Goal: Use online tool/utility

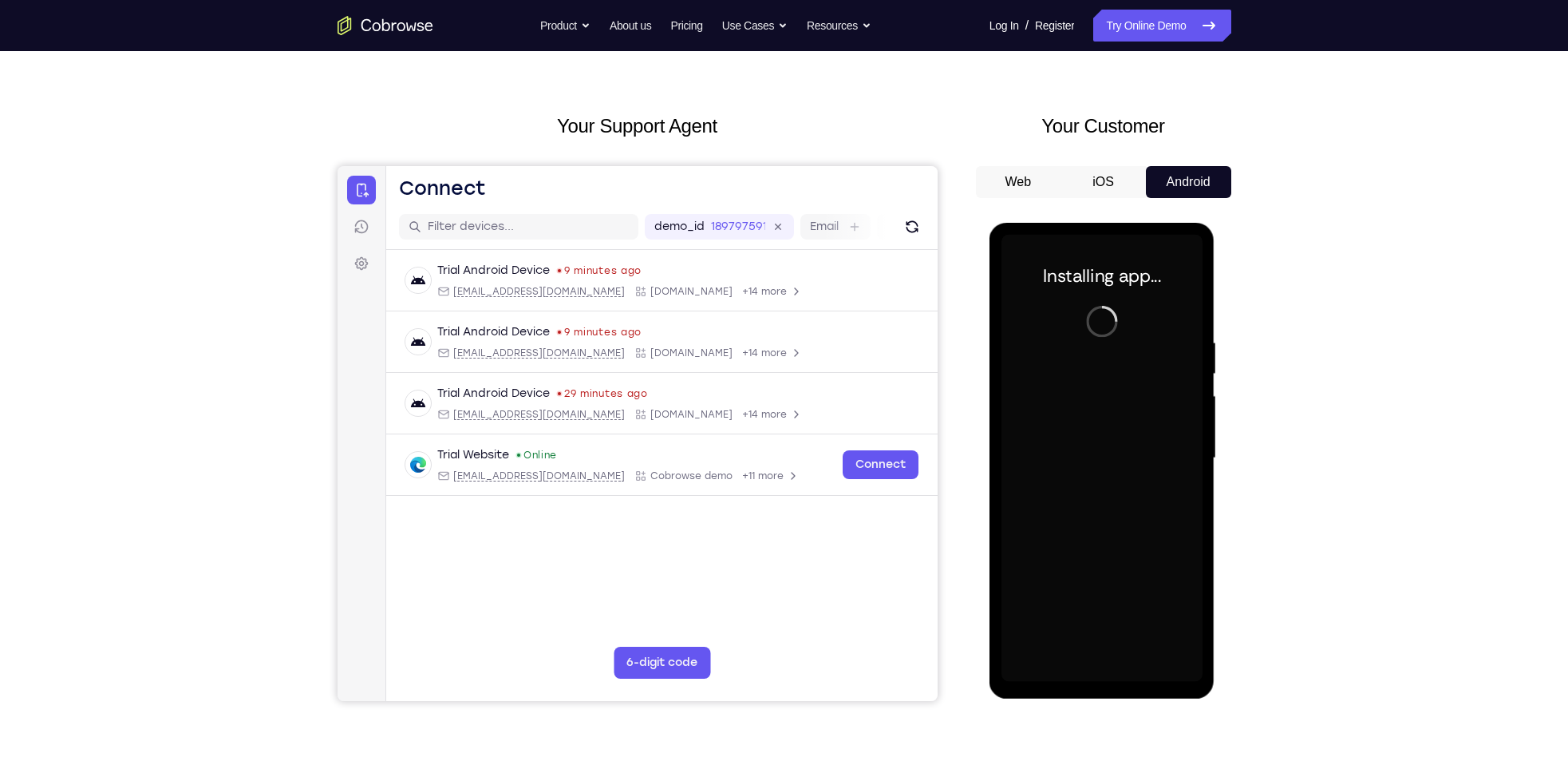
scroll to position [43, 0]
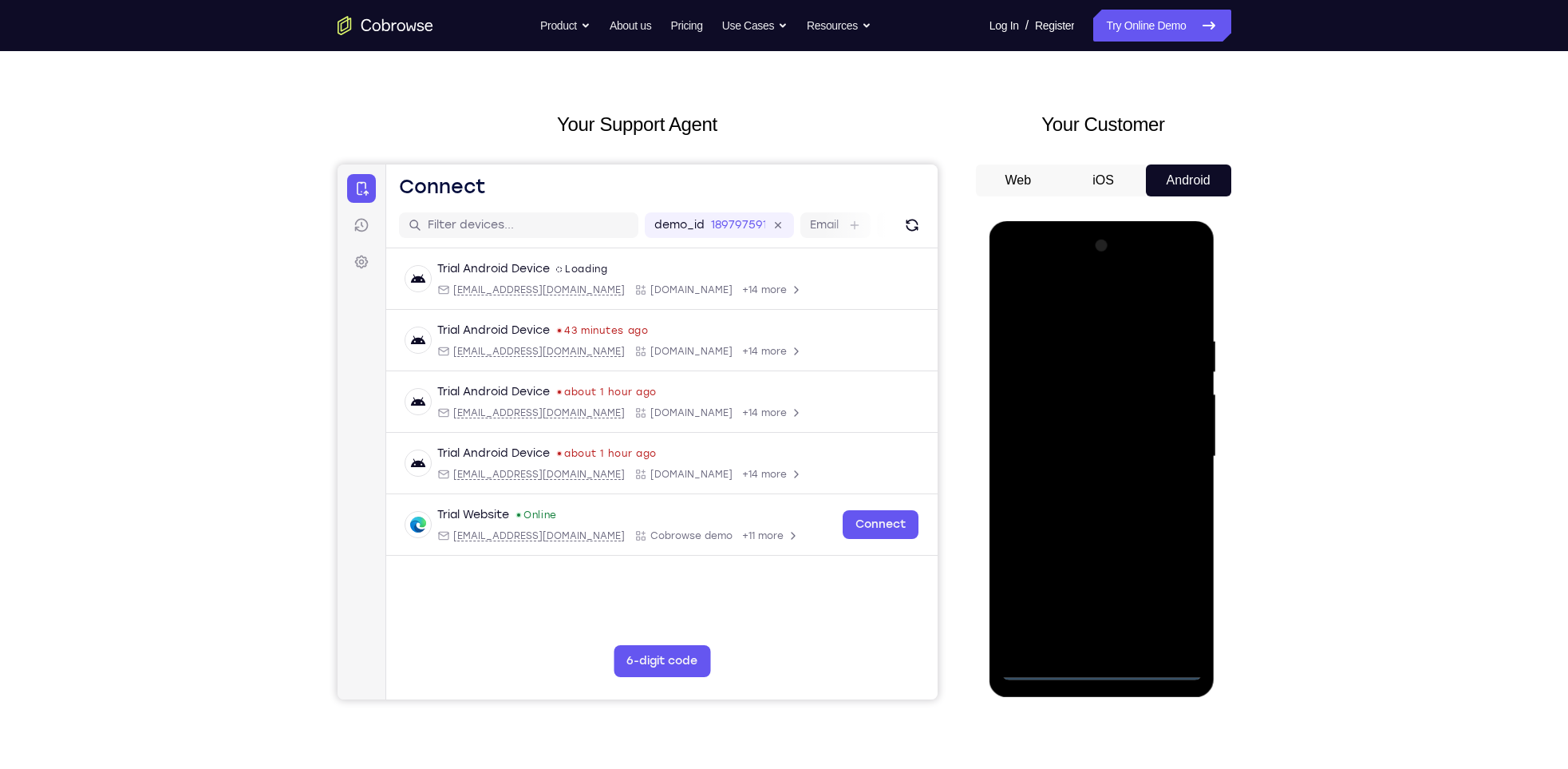
click at [1106, 664] on div at bounding box center [1102, 456] width 201 height 447
click at [1164, 610] on div at bounding box center [1102, 456] width 201 height 447
click at [1089, 315] on div at bounding box center [1102, 456] width 201 height 447
click at [1167, 444] on div at bounding box center [1102, 456] width 201 height 447
click at [1088, 485] on div at bounding box center [1102, 456] width 201 height 447
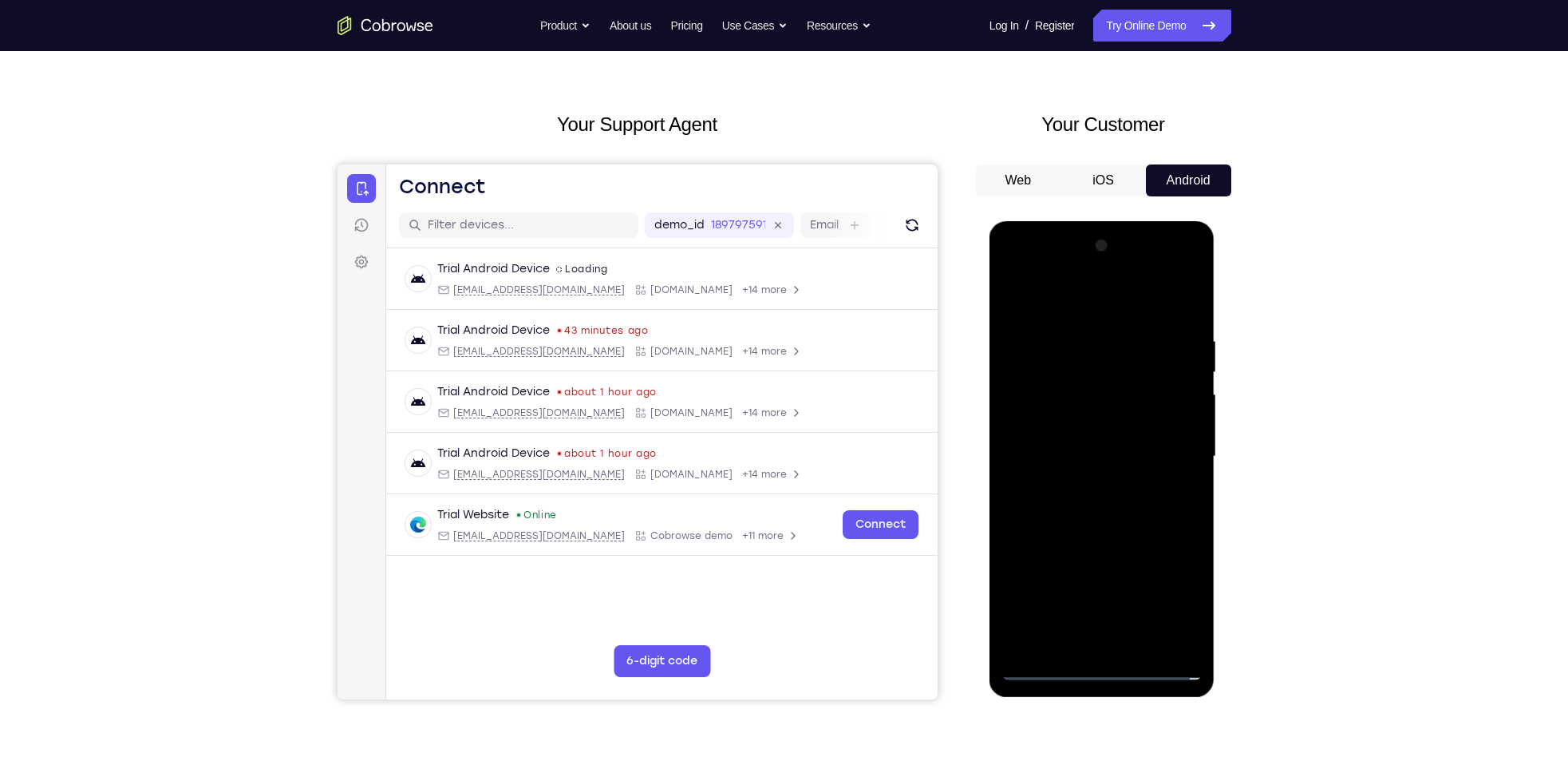
click at [1094, 440] on div at bounding box center [1102, 456] width 201 height 447
click at [1090, 434] on div at bounding box center [1102, 456] width 201 height 447
click at [1095, 449] on div at bounding box center [1102, 456] width 201 height 447
click at [1110, 512] on div at bounding box center [1102, 456] width 201 height 447
click at [1123, 532] on div at bounding box center [1102, 456] width 201 height 447
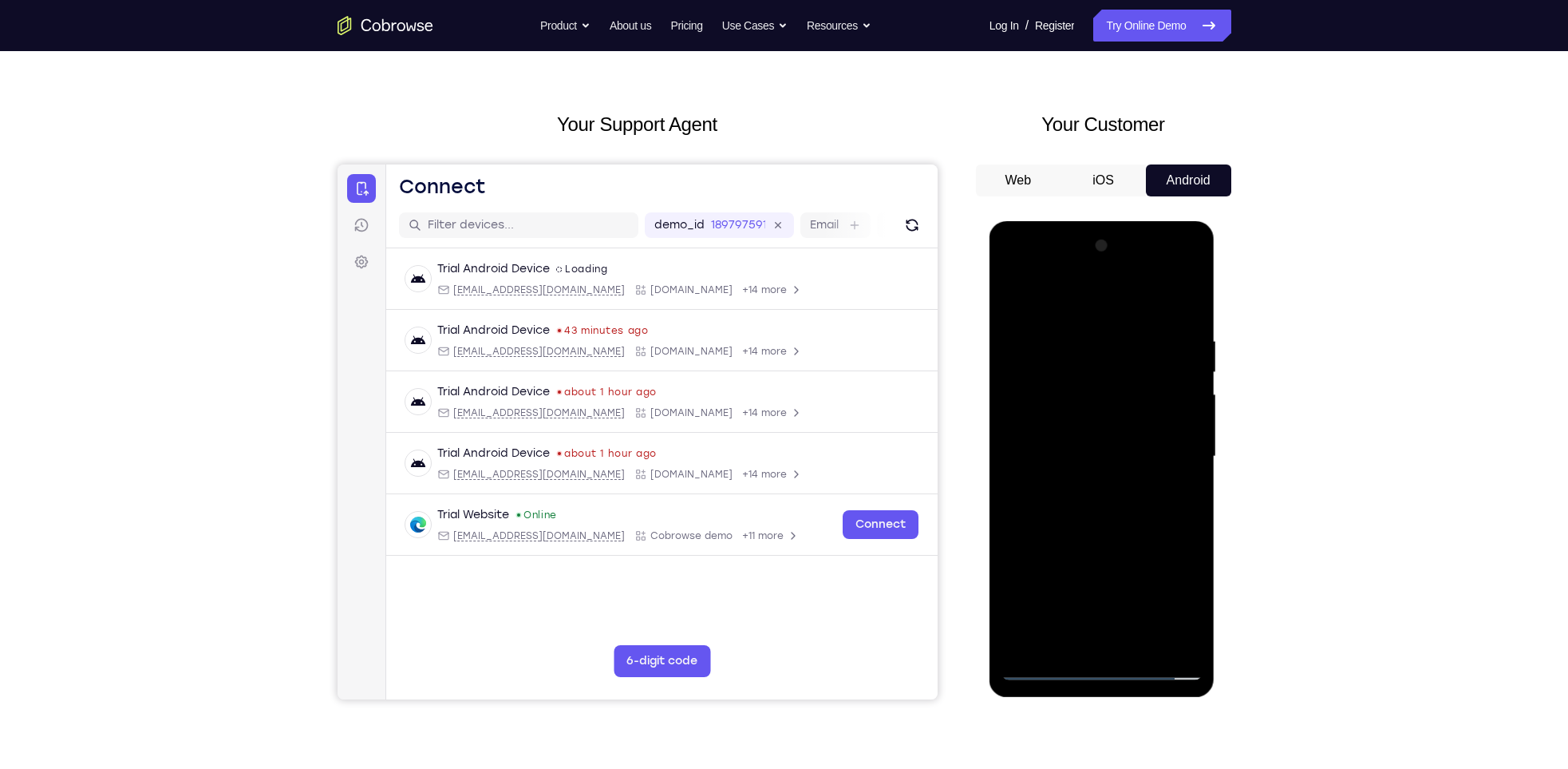
drag, startPoint x: 1131, startPoint y: 536, endPoint x: 1136, endPoint y: 473, distance: 63.2
click at [1136, 473] on div at bounding box center [1102, 456] width 201 height 447
drag, startPoint x: 1126, startPoint y: 537, endPoint x: 1149, endPoint y: 281, distance: 257.0
click at [1149, 281] on div at bounding box center [1102, 456] width 201 height 447
drag, startPoint x: 1124, startPoint y: 478, endPoint x: 1131, endPoint y: 395, distance: 83.3
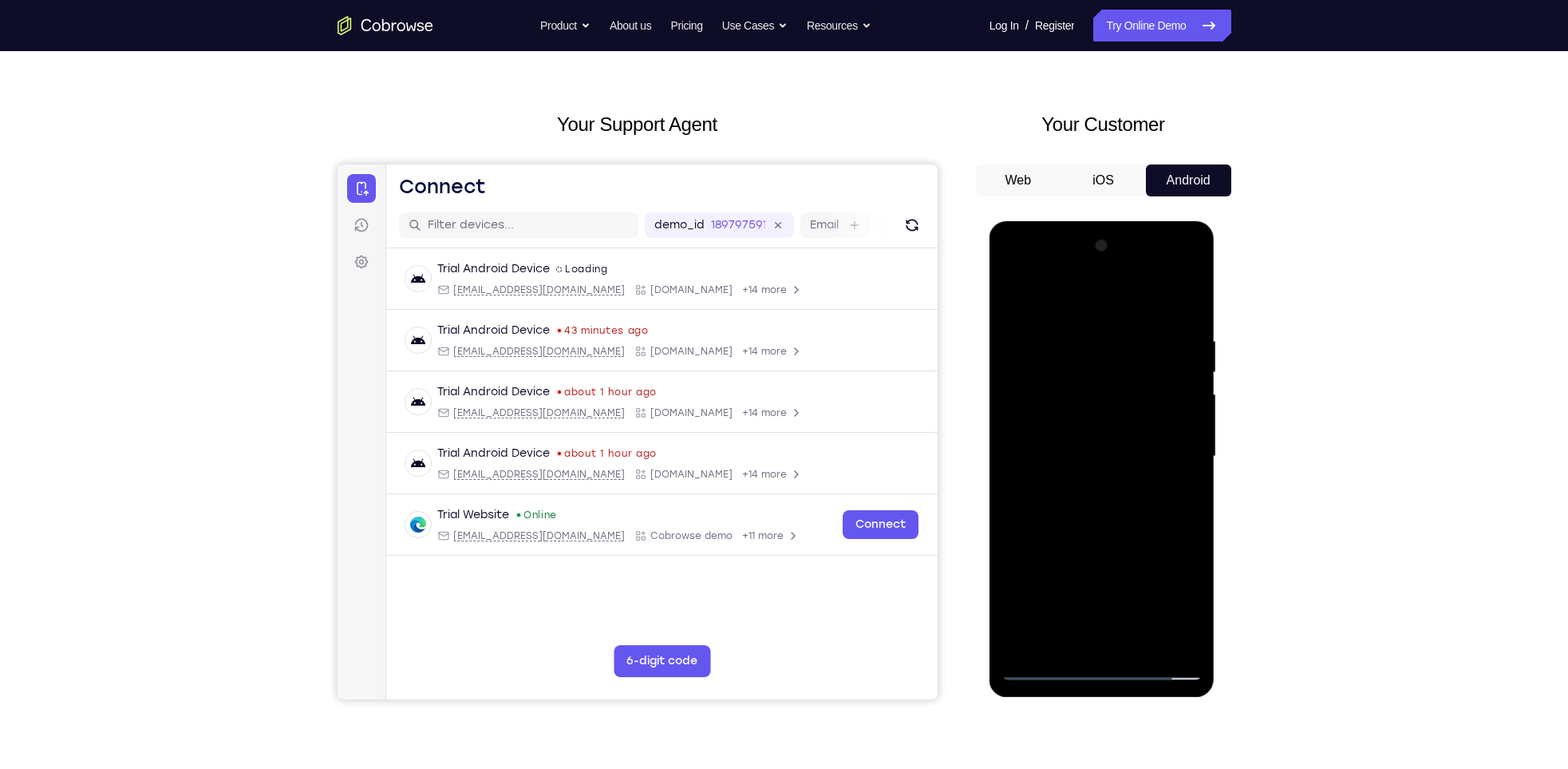
click at [1131, 395] on div at bounding box center [1102, 456] width 201 height 447
drag, startPoint x: 1129, startPoint y: 585, endPoint x: 2123, endPoint y: 438, distance: 1004.8
click at [1133, 221] on html "Online web based iOS Simulators and Android Emulators. Run iPhone, iPad, Mobile…" at bounding box center [1103, 461] width 228 height 479
drag, startPoint x: 1118, startPoint y: 536, endPoint x: 1118, endPoint y: 213, distance: 323.0
click at [1118, 221] on html "Online web based iOS Simulators and Android Emulators. Run iPhone, iPad, Mobile…" at bounding box center [1103, 461] width 228 height 479
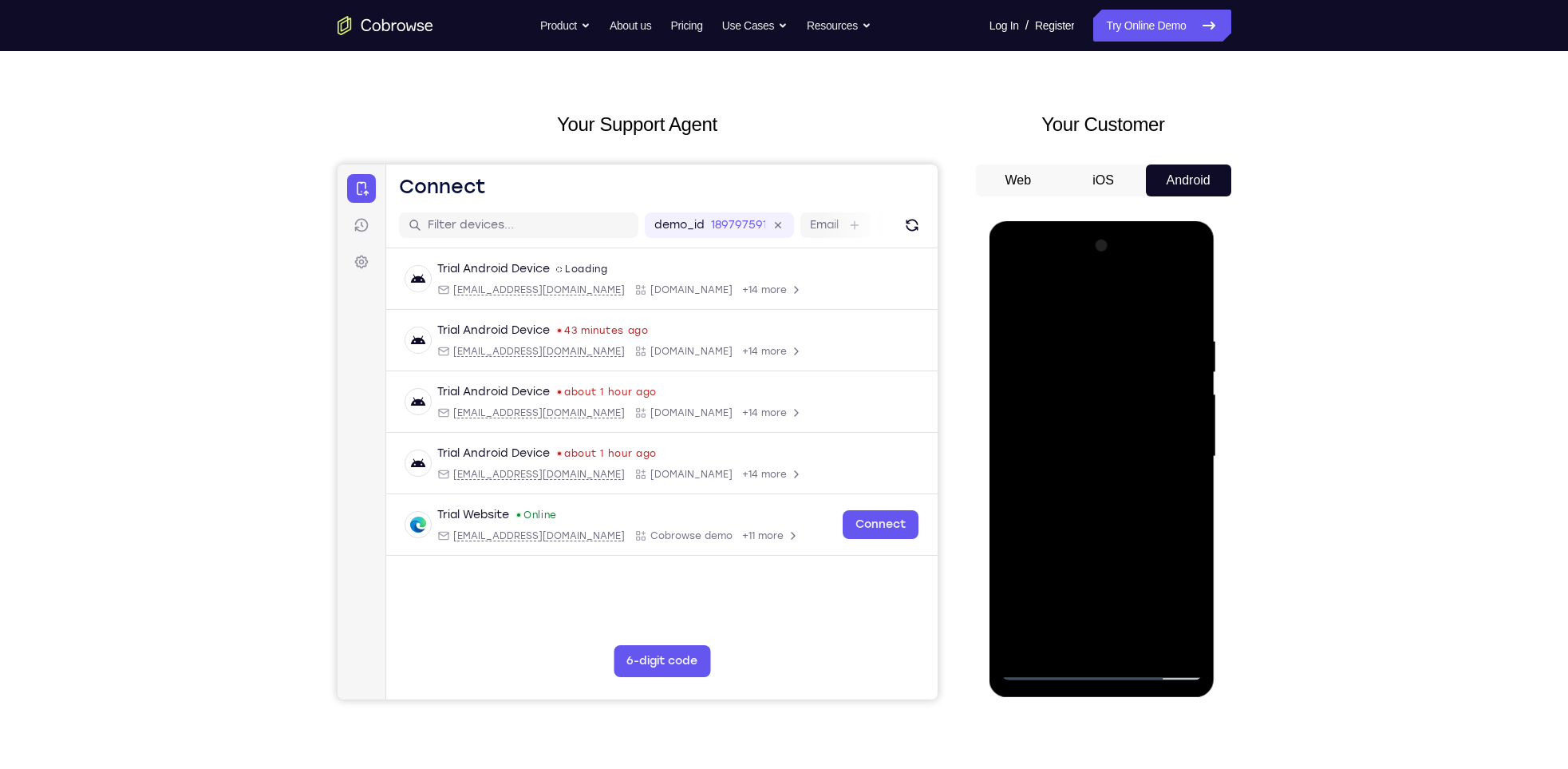
drag, startPoint x: 1108, startPoint y: 525, endPoint x: 1107, endPoint y: 482, distance: 43.0
click at [1107, 482] on div at bounding box center [1102, 456] width 201 height 447
click at [1179, 494] on div at bounding box center [1102, 456] width 201 height 447
click at [1190, 489] on div at bounding box center [1102, 456] width 201 height 447
drag, startPoint x: 1116, startPoint y: 498, endPoint x: 1116, endPoint y: 423, distance: 75.0
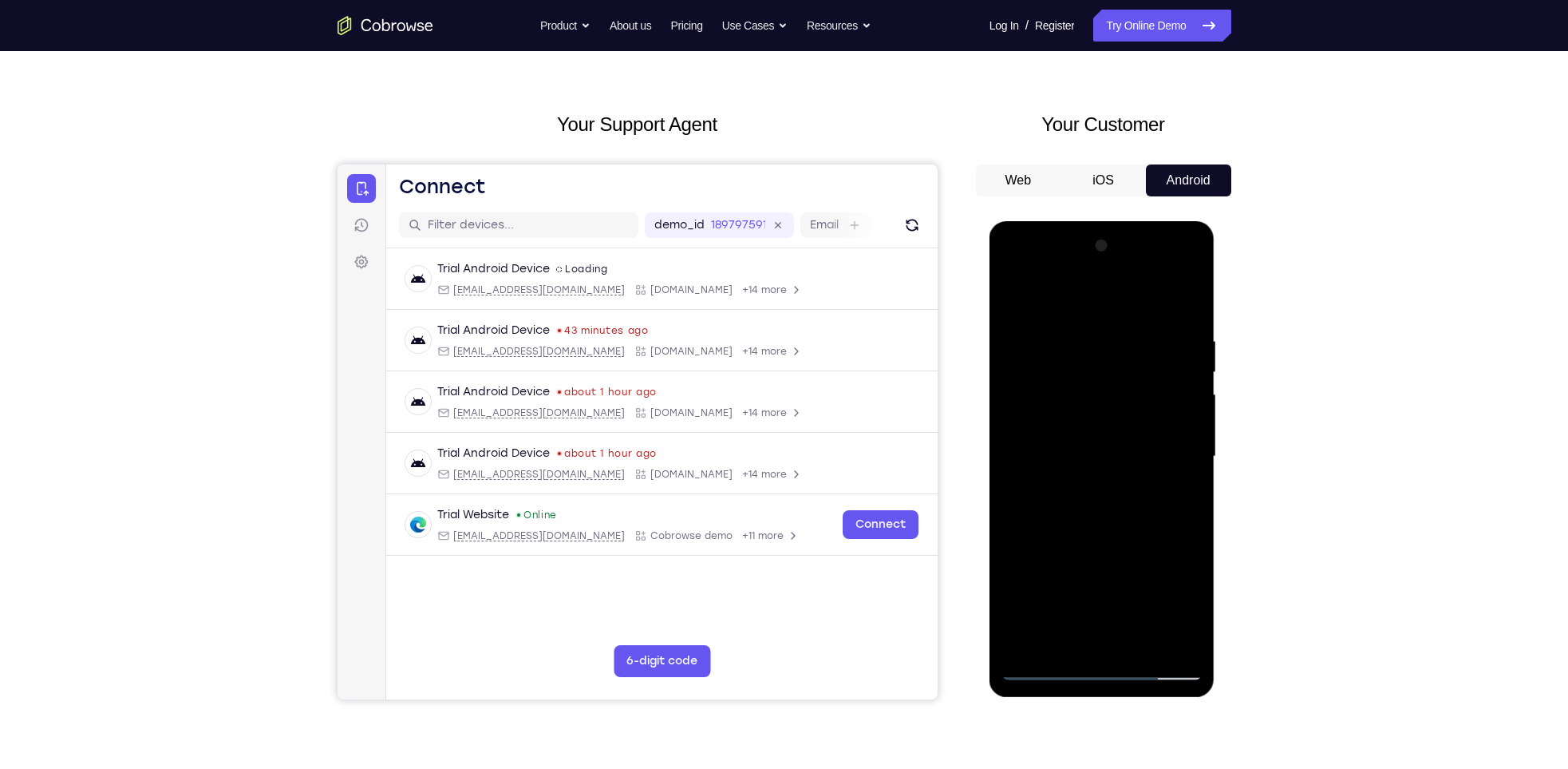
click at [1116, 423] on div at bounding box center [1102, 456] width 201 height 447
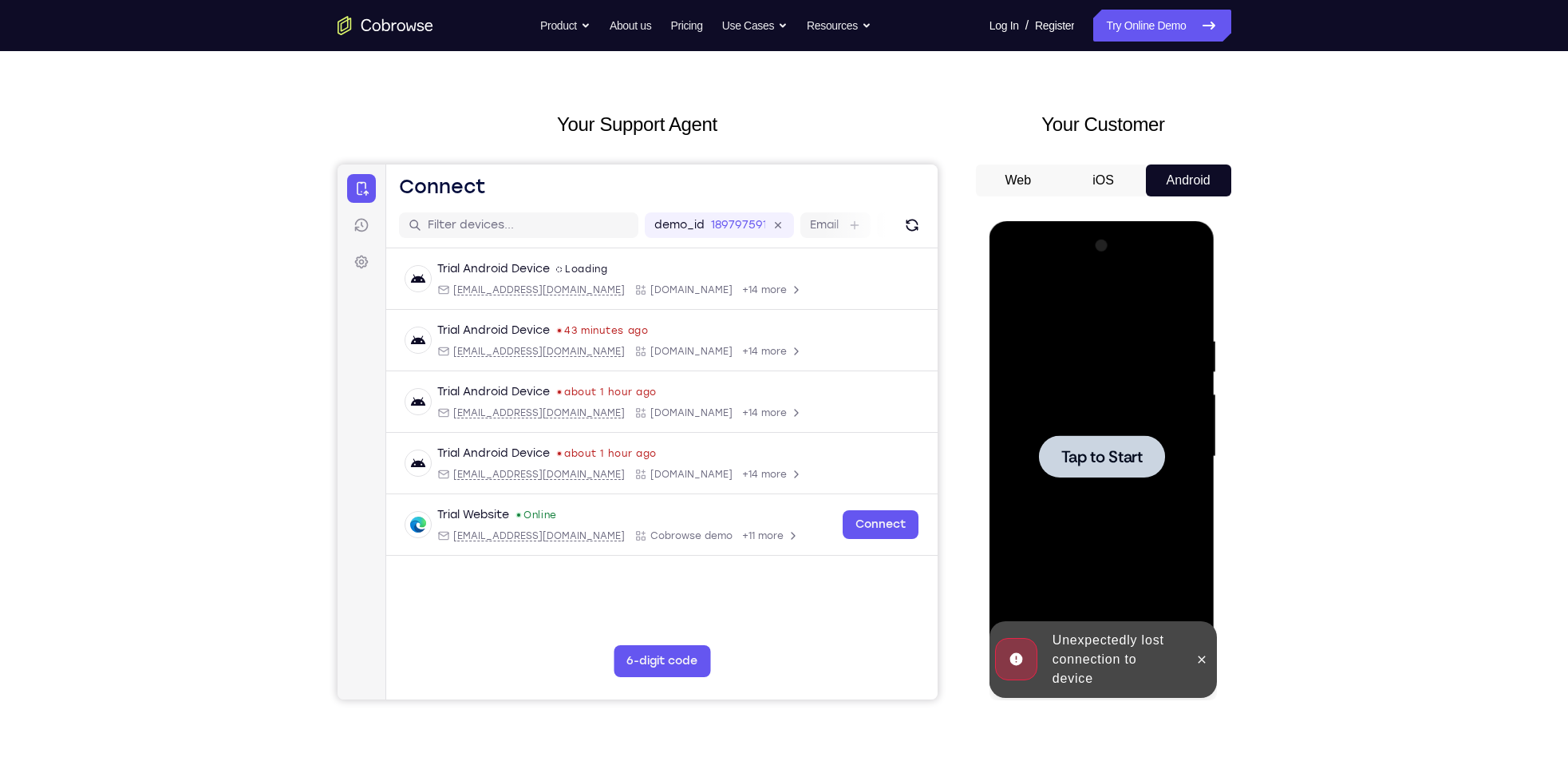
click at [1135, 455] on span "Tap to Start" at bounding box center [1101, 457] width 81 height 16
click at [1203, 659] on icon at bounding box center [1202, 659] width 13 height 13
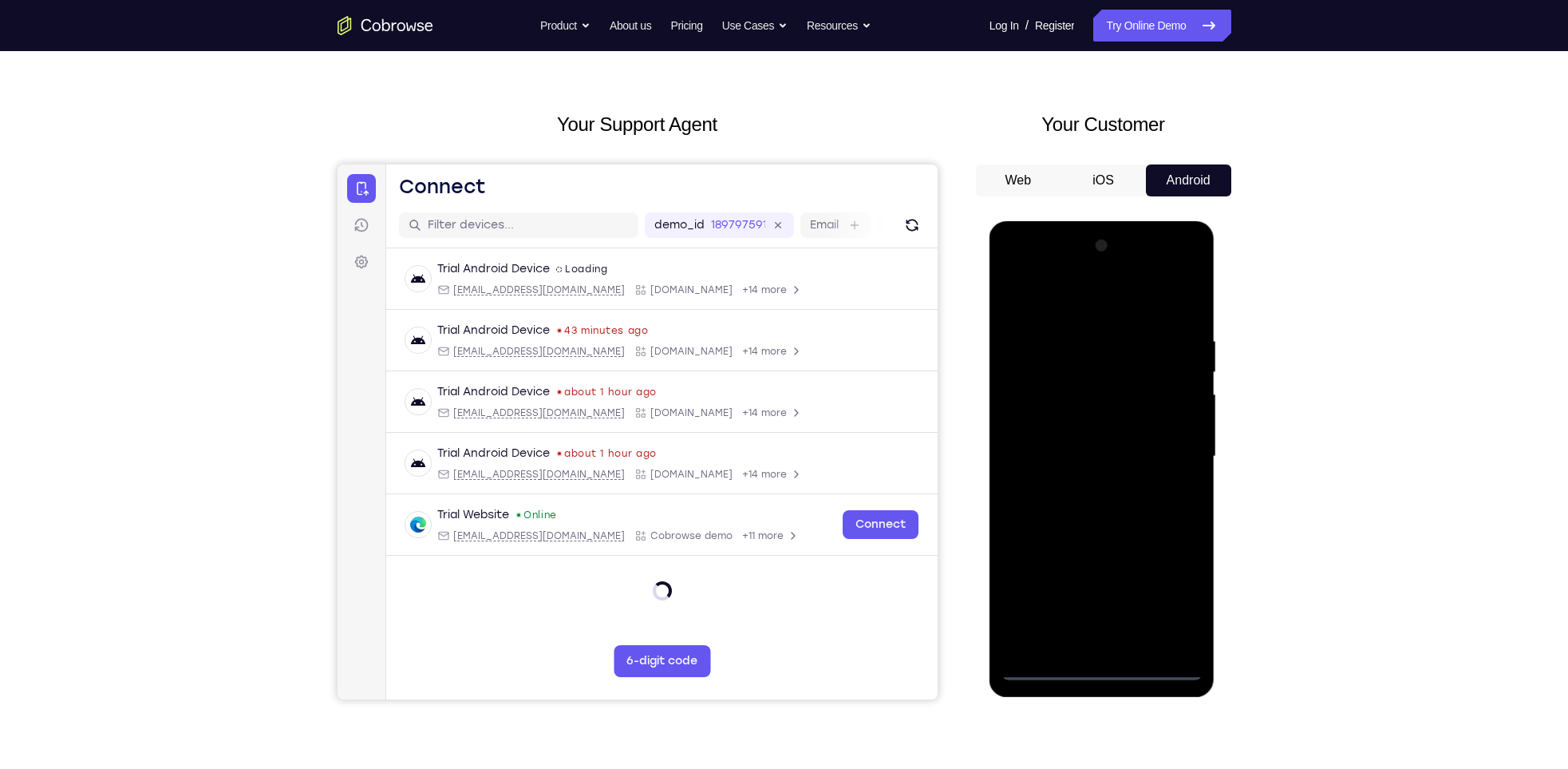
click at [1050, 664] on div at bounding box center [1102, 456] width 201 height 447
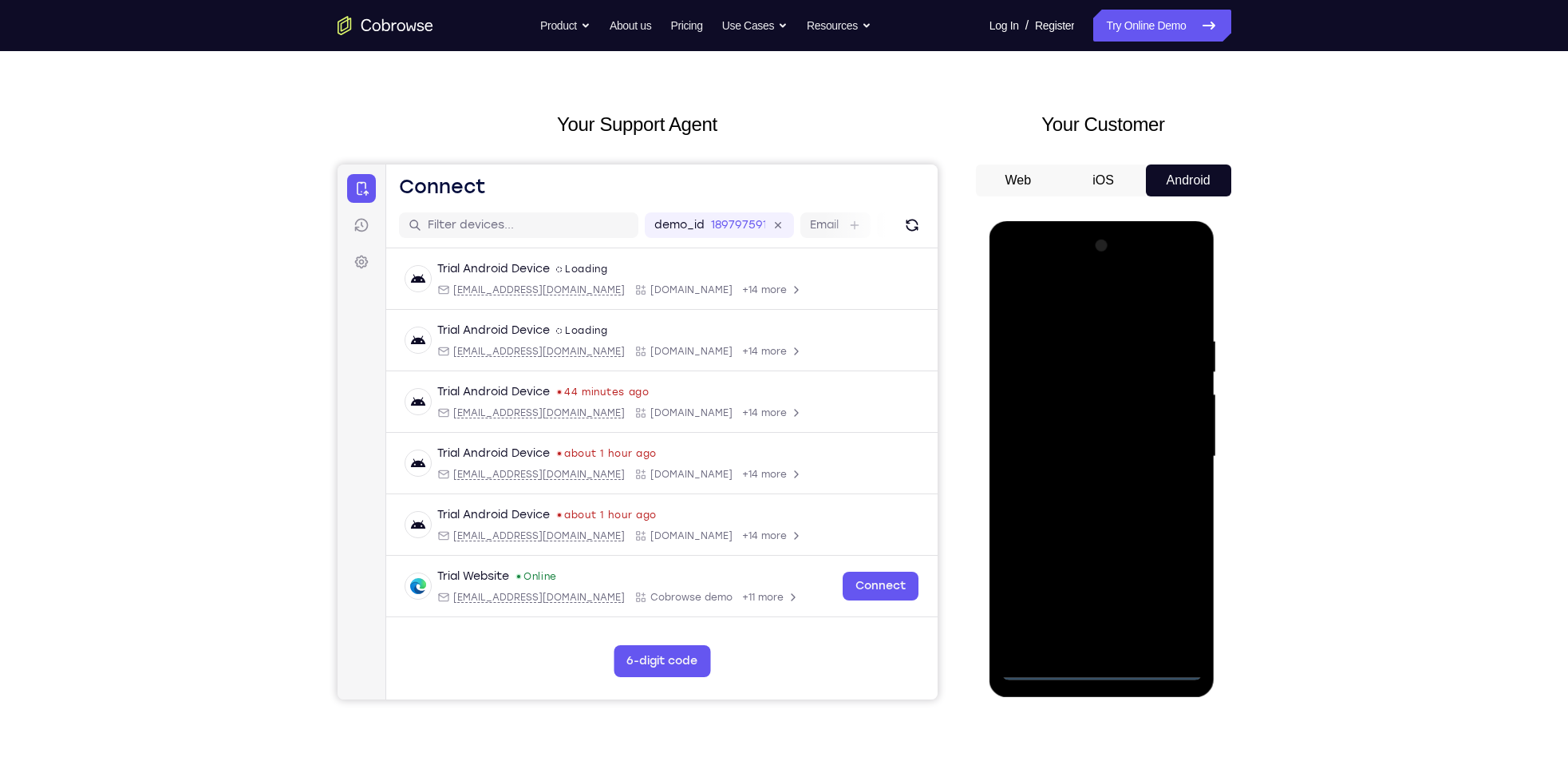
click at [1100, 680] on div at bounding box center [1102, 456] width 201 height 447
click at [1174, 600] on div at bounding box center [1102, 456] width 201 height 447
click at [1071, 306] on div at bounding box center [1102, 456] width 201 height 447
click at [1178, 457] on div at bounding box center [1102, 456] width 201 height 447
click at [1088, 486] on div at bounding box center [1102, 456] width 201 height 447
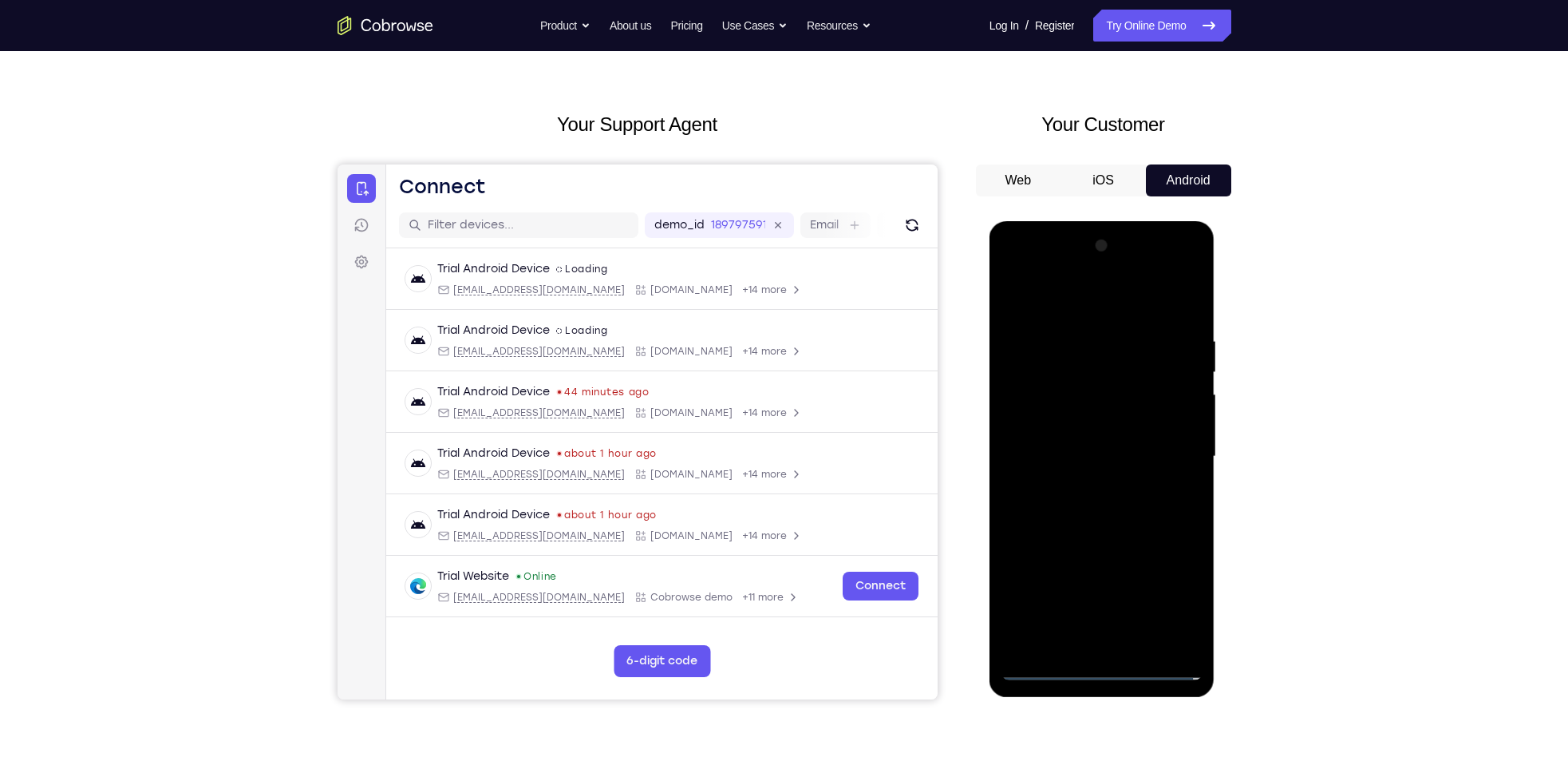
click at [1064, 440] on div at bounding box center [1102, 456] width 201 height 447
click at [1073, 435] on div at bounding box center [1102, 456] width 201 height 447
click at [1096, 454] on div at bounding box center [1102, 456] width 201 height 447
click at [1105, 511] on div at bounding box center [1102, 456] width 201 height 447
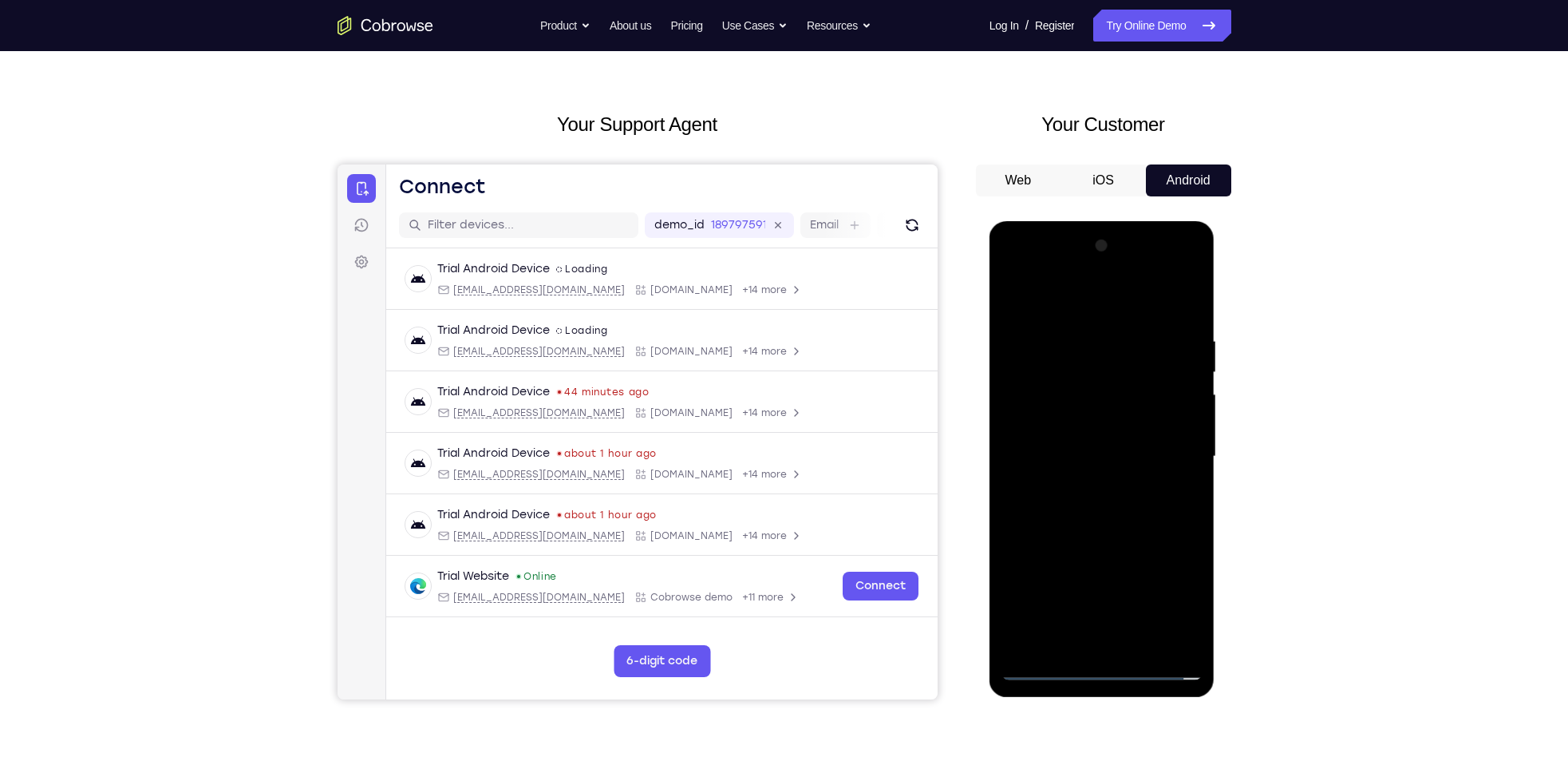
click at [1104, 503] on div at bounding box center [1102, 456] width 201 height 447
click at [1104, 511] on div at bounding box center [1102, 456] width 201 height 447
click at [1112, 528] on div at bounding box center [1102, 456] width 201 height 447
click at [1063, 642] on div at bounding box center [1102, 456] width 201 height 447
click at [1072, 294] on div at bounding box center [1102, 456] width 201 height 447
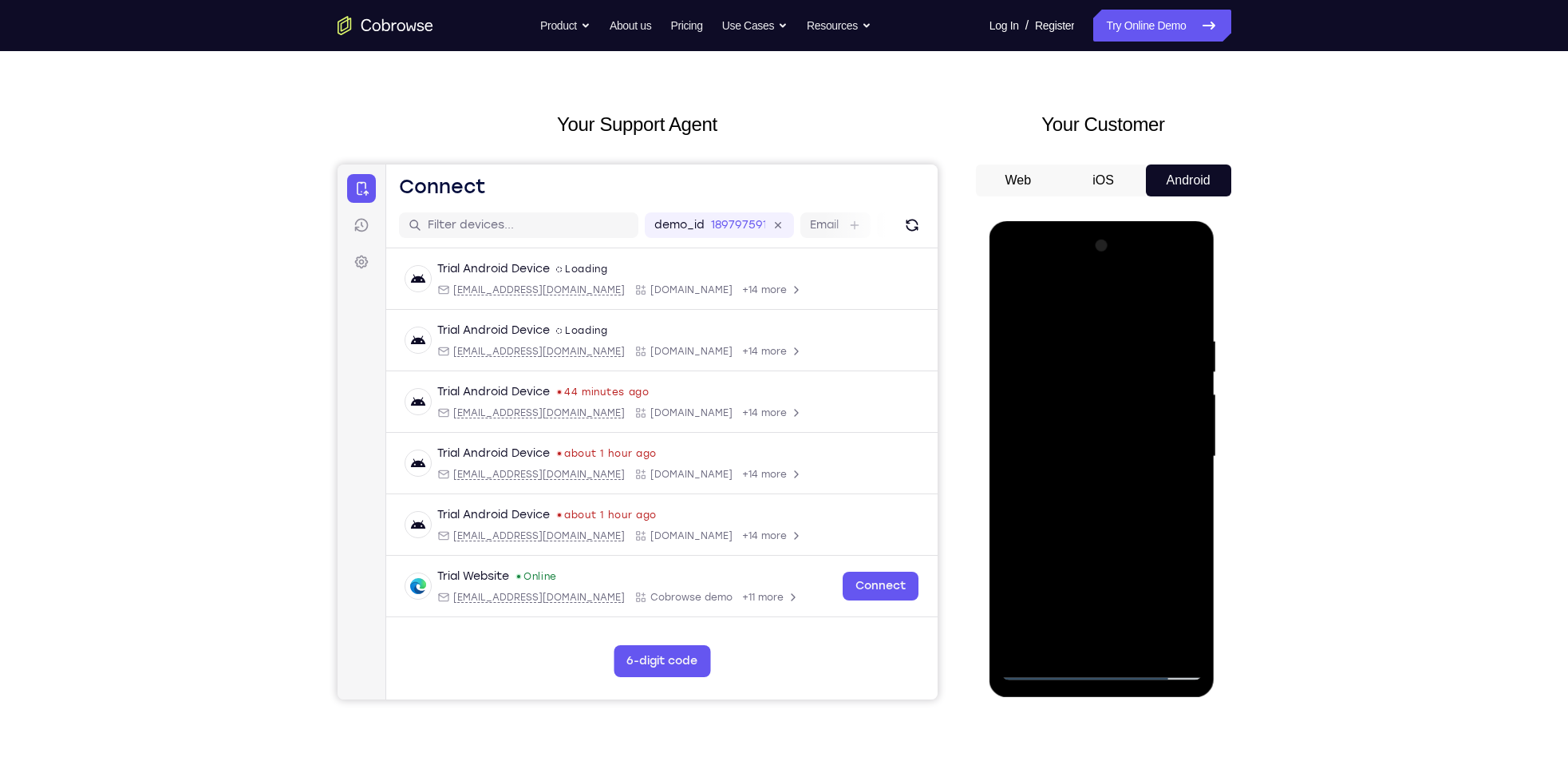
click at [1061, 407] on div at bounding box center [1102, 456] width 201 height 447
drag, startPoint x: 1103, startPoint y: 512, endPoint x: 1117, endPoint y: 357, distance: 155.6
click at [1117, 357] on div at bounding box center [1102, 456] width 201 height 447
drag, startPoint x: 1125, startPoint y: 511, endPoint x: 1139, endPoint y: 365, distance: 146.7
click at [1139, 365] on div at bounding box center [1102, 456] width 201 height 447
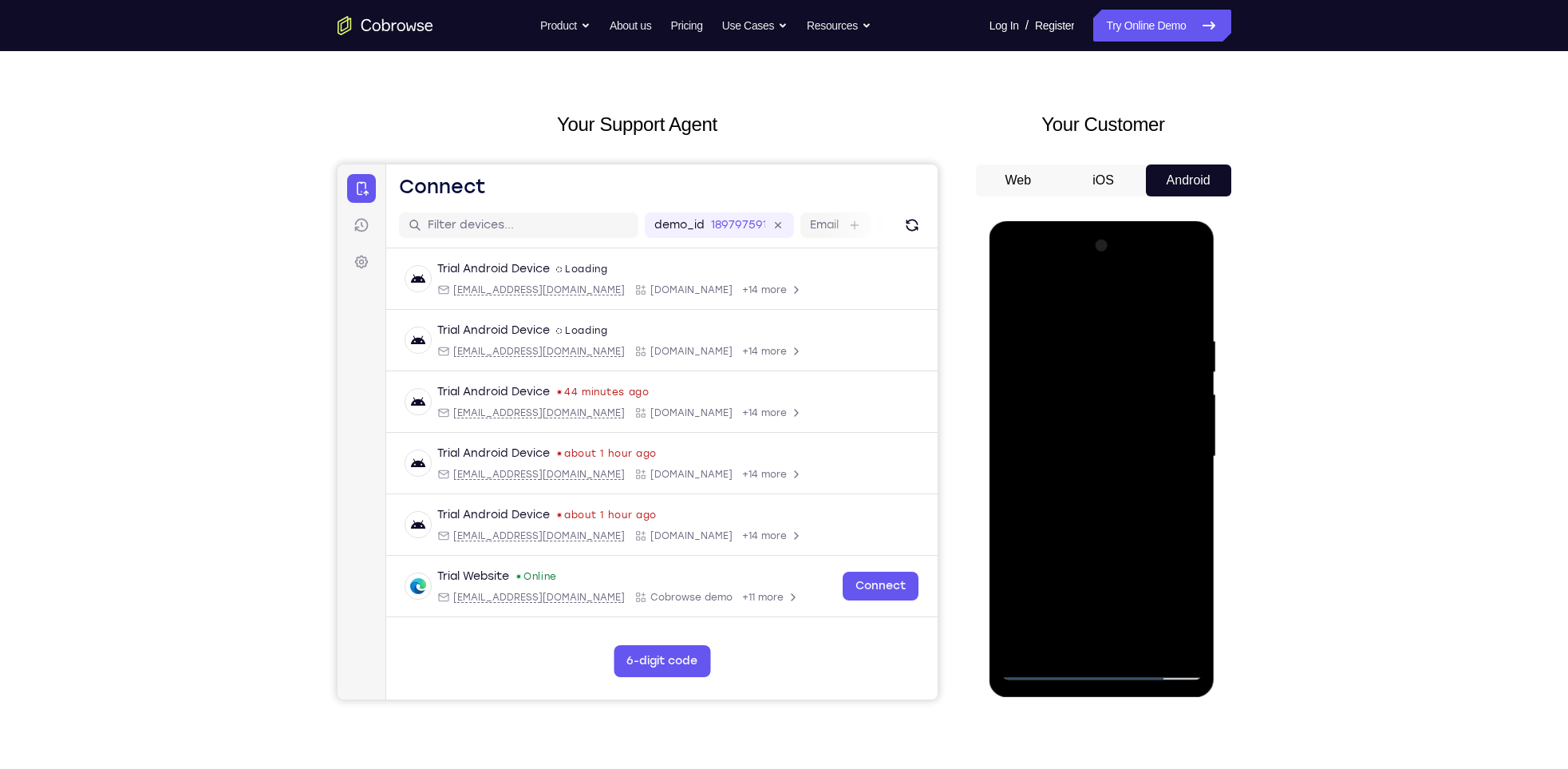
drag, startPoint x: 1124, startPoint y: 506, endPoint x: 1163, endPoint y: 293, distance: 216.5
click at [1163, 293] on div at bounding box center [1102, 456] width 201 height 447
click at [1159, 470] on div at bounding box center [1102, 456] width 201 height 447
click at [1196, 378] on div at bounding box center [1102, 456] width 201 height 447
drag, startPoint x: 1141, startPoint y: 441, endPoint x: 1141, endPoint y: 526, distance: 85.0
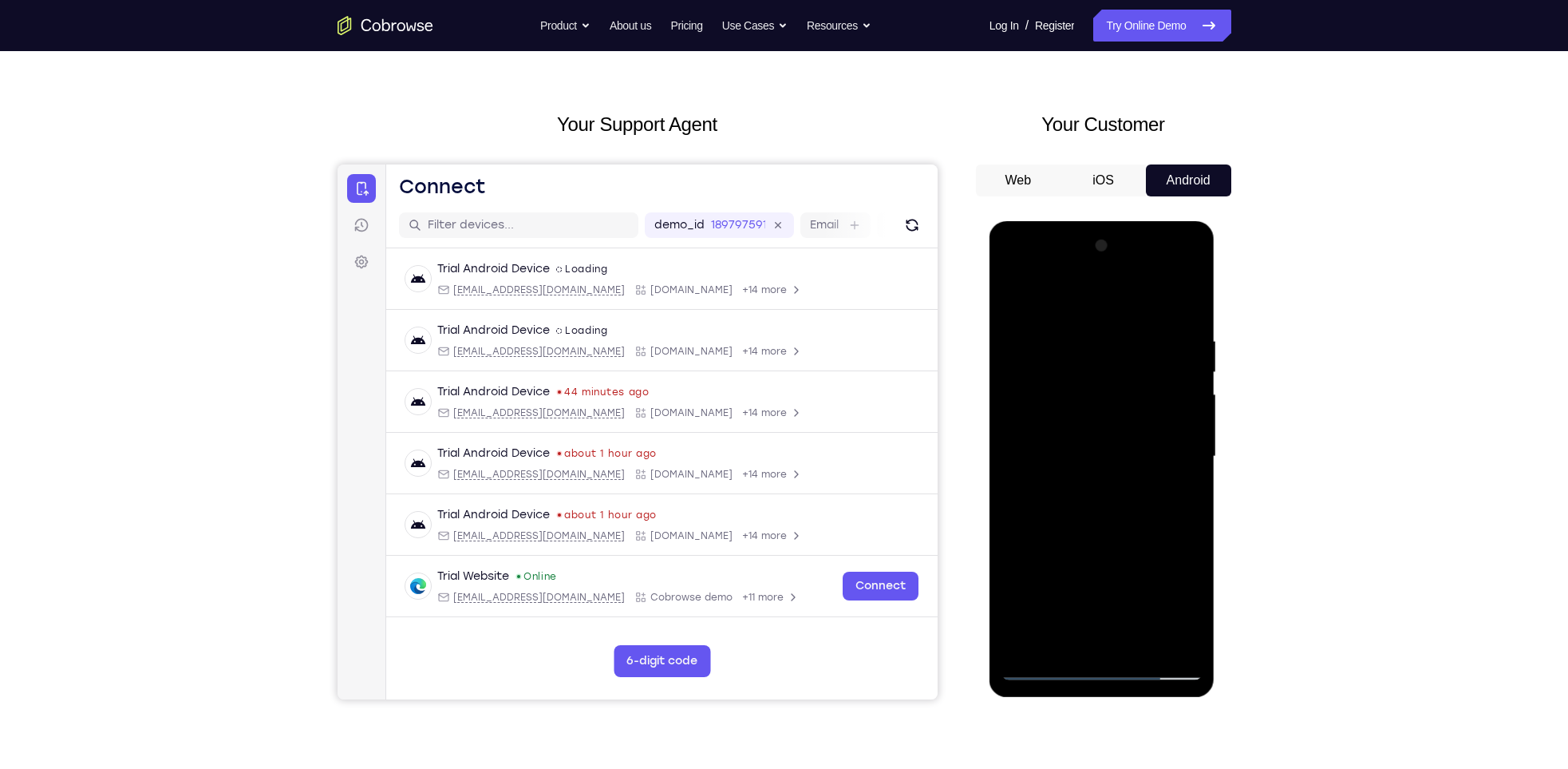
click at [1141, 526] on div at bounding box center [1102, 456] width 201 height 447
click at [1194, 459] on div at bounding box center [1102, 456] width 201 height 447
click at [1017, 291] on div at bounding box center [1102, 456] width 201 height 447
drag, startPoint x: 1128, startPoint y: 546, endPoint x: 1141, endPoint y: 441, distance: 105.8
click at [1141, 441] on div at bounding box center [1102, 456] width 201 height 447
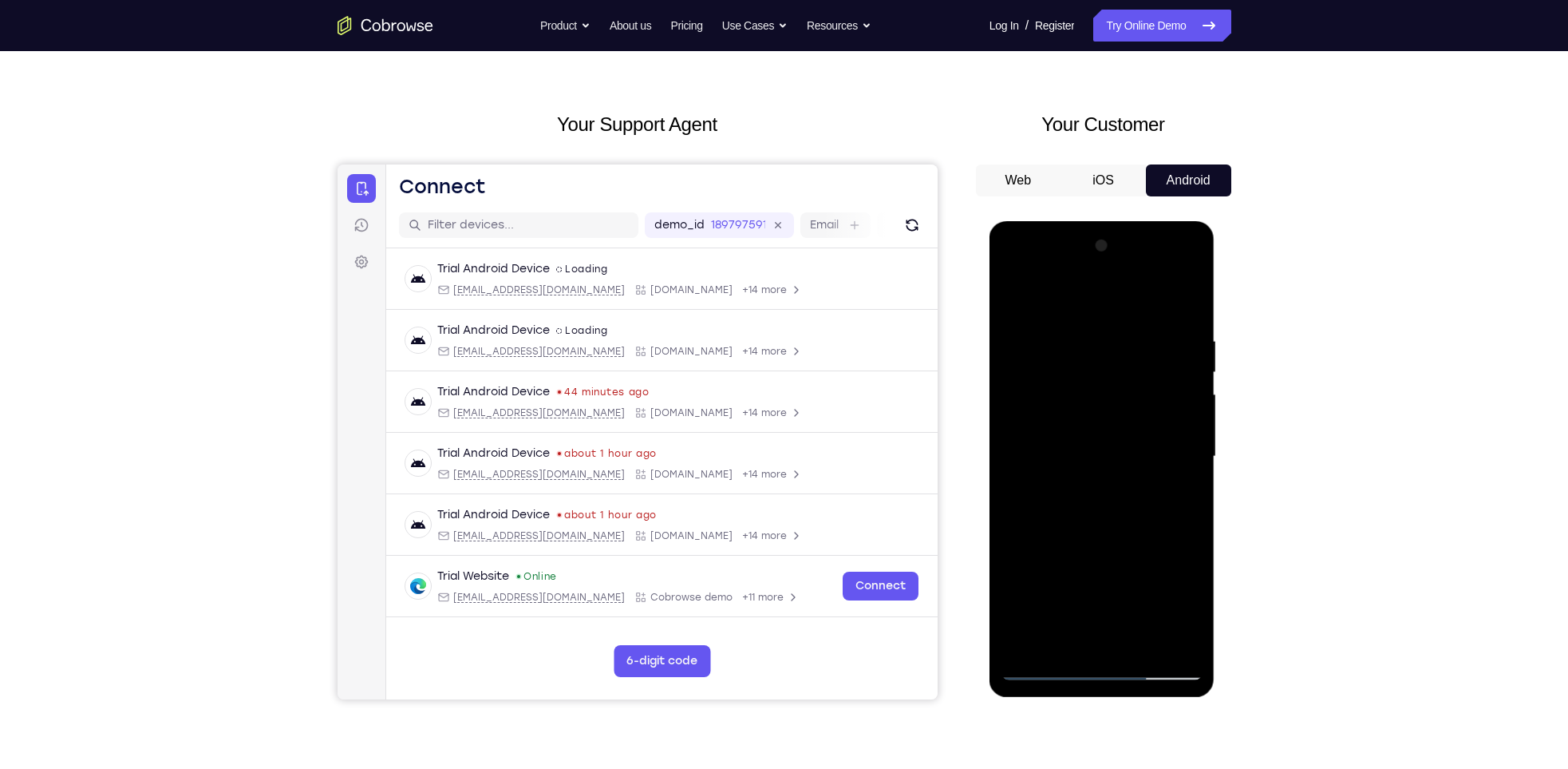
drag, startPoint x: 1120, startPoint y: 521, endPoint x: 1128, endPoint y: 453, distance: 68.5
click at [1128, 453] on div at bounding box center [1102, 456] width 201 height 447
drag, startPoint x: 1113, startPoint y: 507, endPoint x: 1135, endPoint y: 396, distance: 113.2
click at [1135, 396] on div at bounding box center [1102, 456] width 201 height 447
drag, startPoint x: 1098, startPoint y: 525, endPoint x: 1114, endPoint y: 412, distance: 114.1
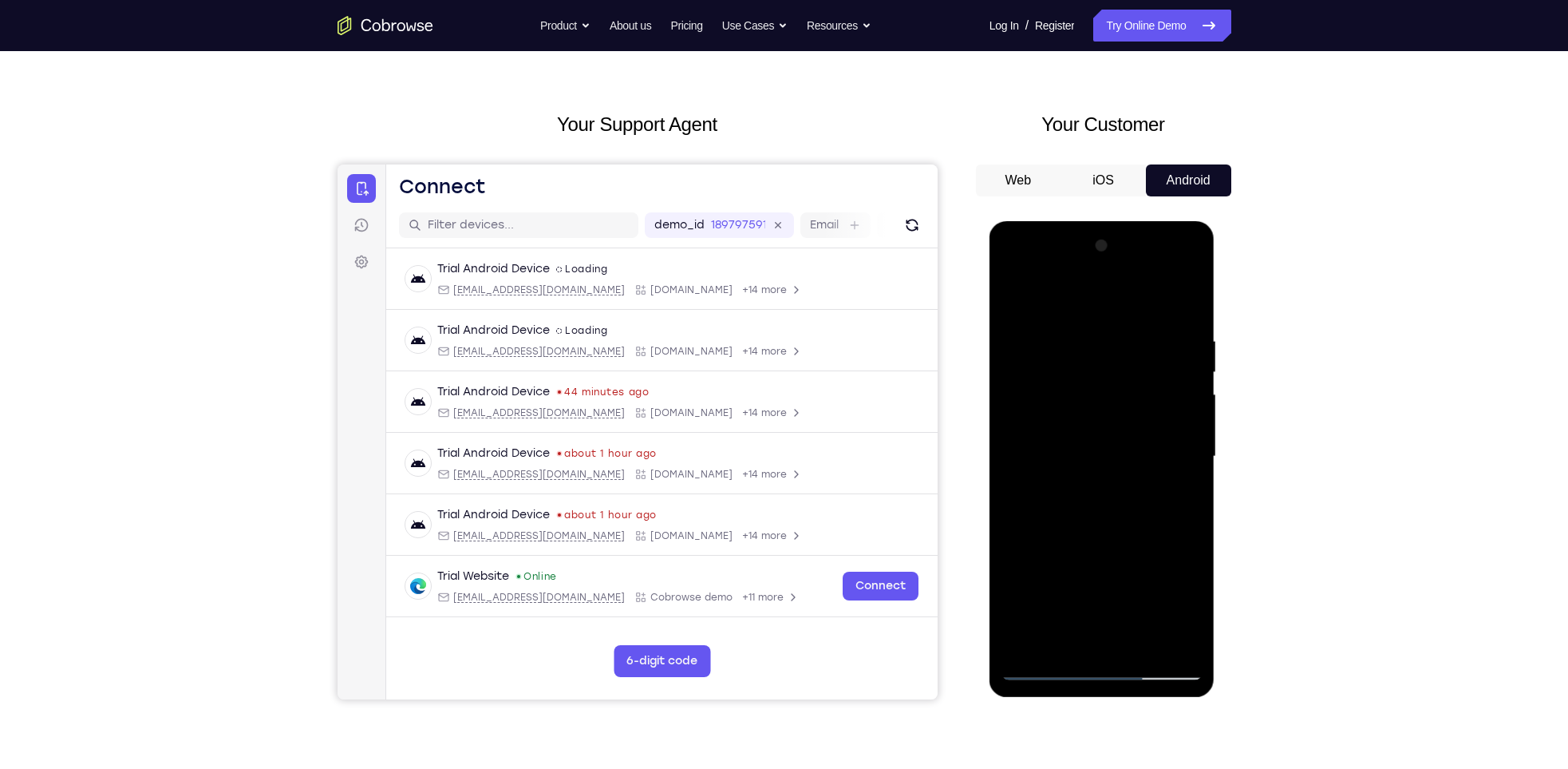
click at [1114, 412] on div at bounding box center [1102, 456] width 201 height 447
drag, startPoint x: 1112, startPoint y: 516, endPoint x: 1122, endPoint y: 443, distance: 73.7
click at [1122, 443] on div at bounding box center [1102, 456] width 201 height 447
drag, startPoint x: 1092, startPoint y: 517, endPoint x: 1122, endPoint y: 403, distance: 117.9
click at [1122, 403] on div at bounding box center [1102, 456] width 201 height 447
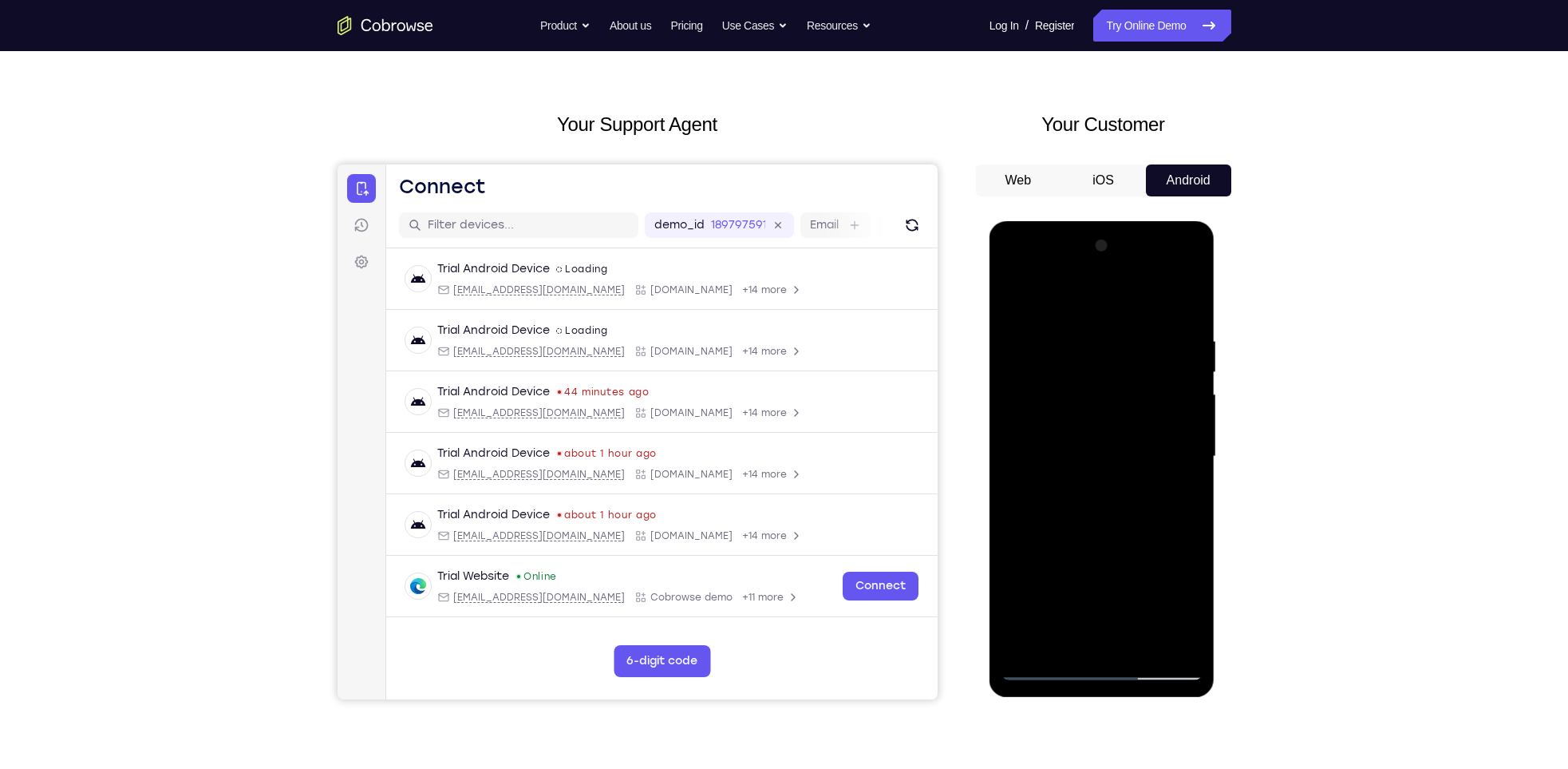
drag, startPoint x: 1105, startPoint y: 500, endPoint x: 1109, endPoint y: 473, distance: 27.3
click at [1109, 473] on div at bounding box center [1102, 456] width 201 height 447
drag, startPoint x: 1104, startPoint y: 502, endPoint x: 1127, endPoint y: 417, distance: 88.1
click at [1127, 417] on div at bounding box center [1102, 456] width 201 height 447
drag, startPoint x: 1111, startPoint y: 502, endPoint x: 1127, endPoint y: 357, distance: 145.9
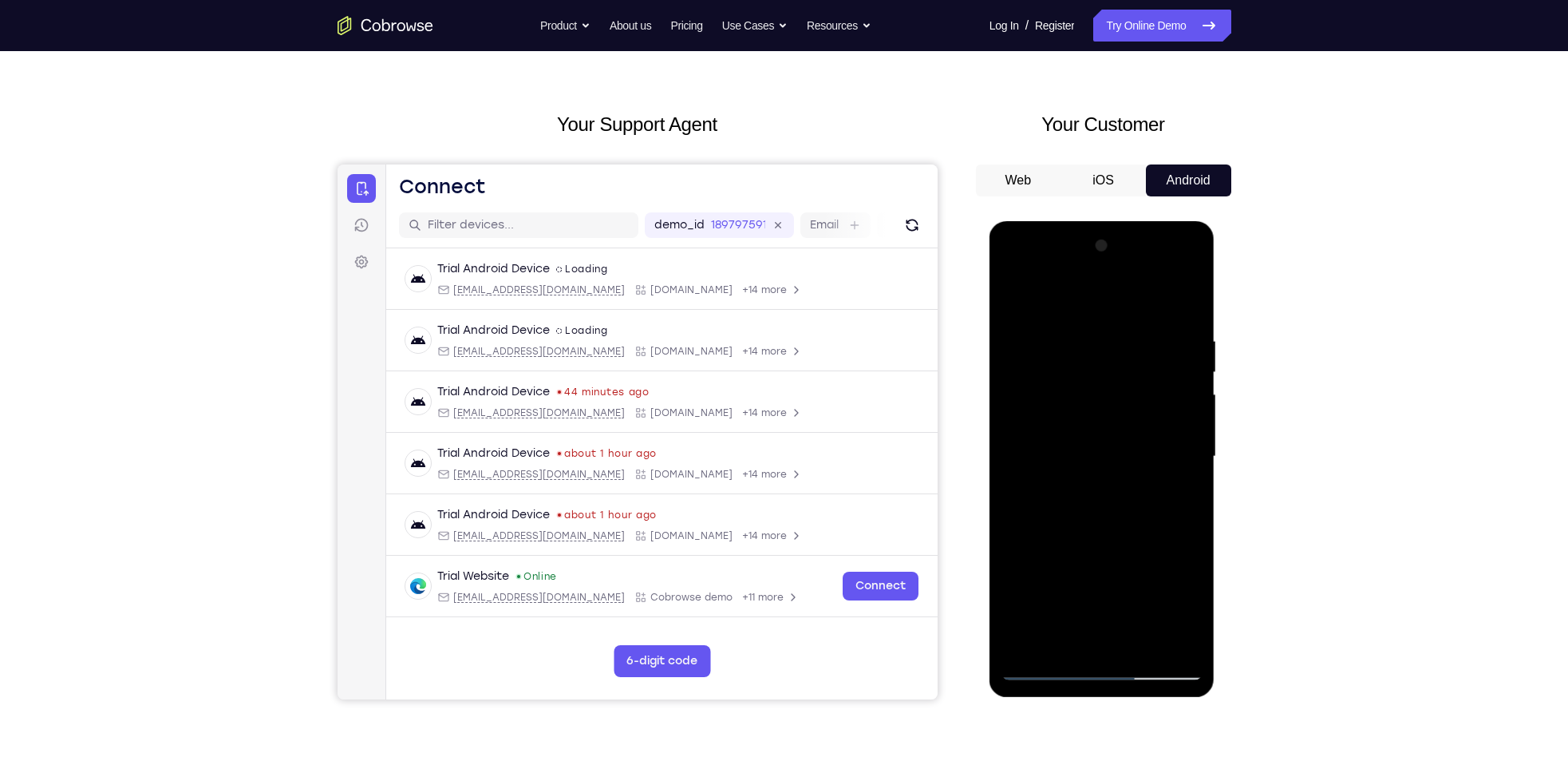
click at [1127, 357] on div at bounding box center [1102, 456] width 201 height 447
drag, startPoint x: 1095, startPoint y: 544, endPoint x: 1123, endPoint y: 332, distance: 213.8
click at [1123, 332] on div at bounding box center [1102, 456] width 201 height 447
click at [1046, 667] on div at bounding box center [1102, 456] width 201 height 447
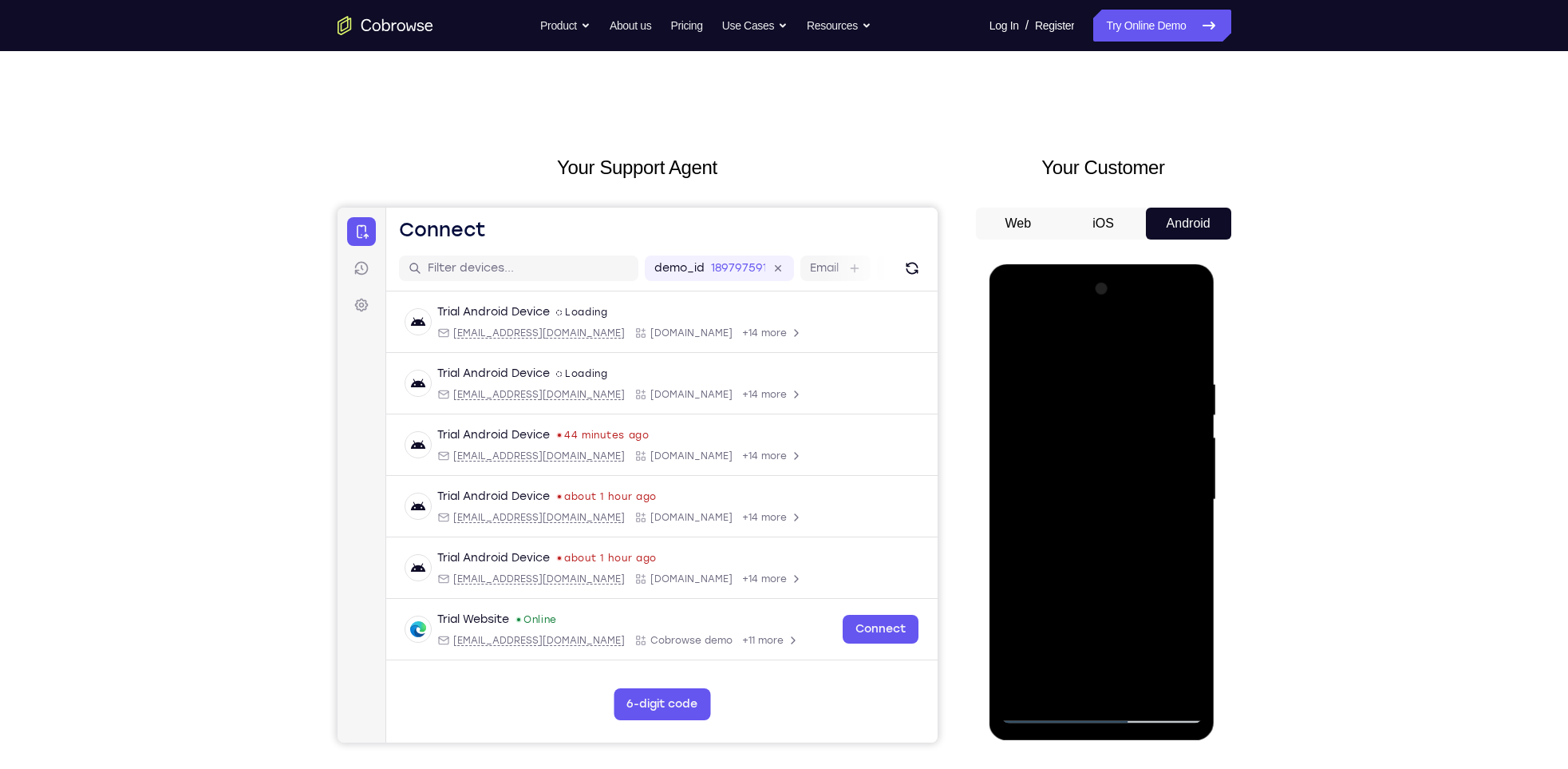
click at [1184, 338] on div at bounding box center [1102, 499] width 201 height 447
click at [1067, 338] on div at bounding box center [1102, 499] width 201 height 447
click at [1023, 361] on div at bounding box center [1102, 499] width 201 height 447
click at [1178, 487] on div at bounding box center [1102, 499] width 201 height 447
click at [1186, 340] on div at bounding box center [1102, 499] width 201 height 447
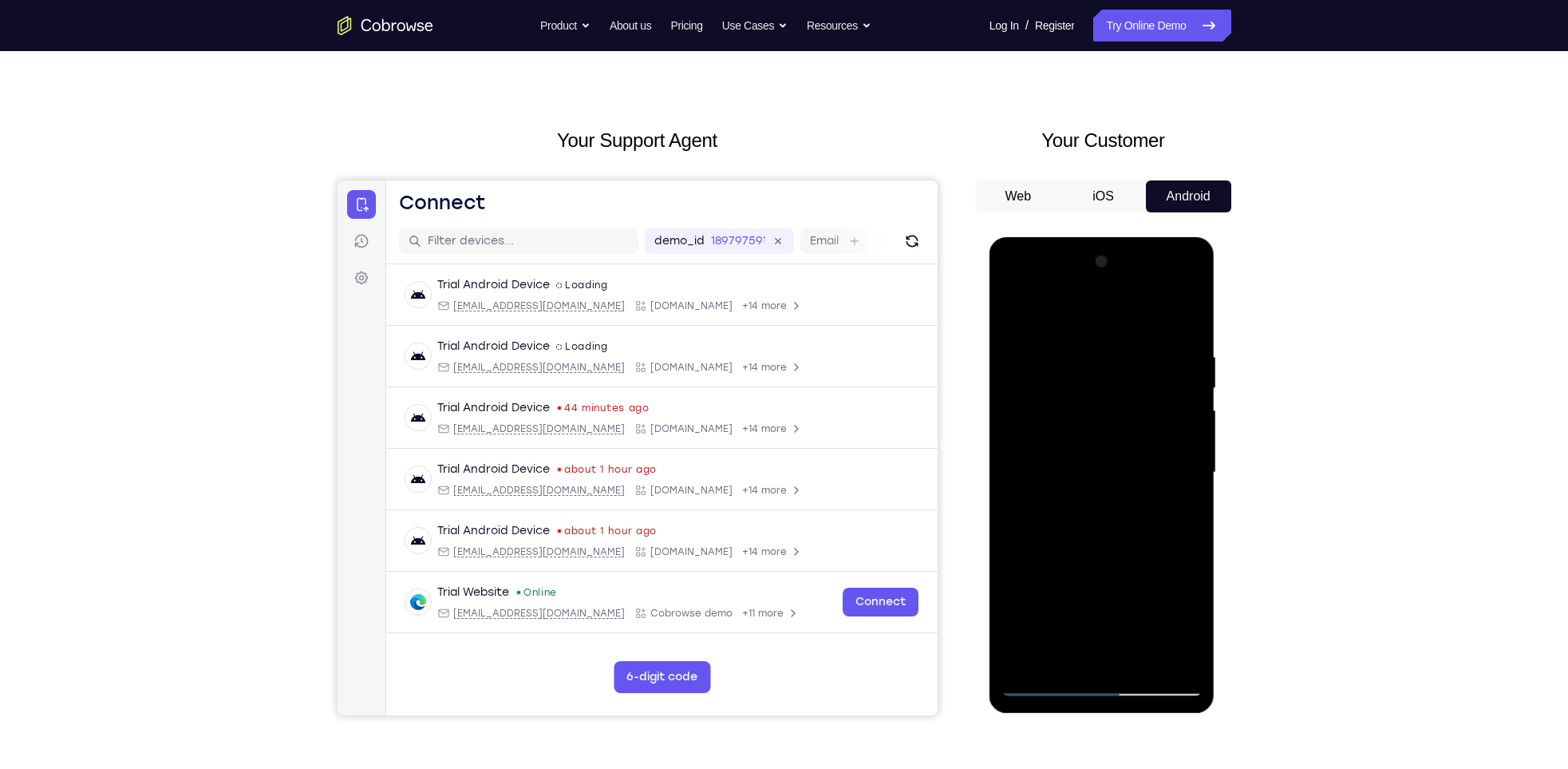
scroll to position [29, 0]
click at [1019, 663] on div at bounding box center [1102, 470] width 201 height 447
drag, startPoint x: 1107, startPoint y: 388, endPoint x: 1097, endPoint y: 586, distance: 198.3
click at [1097, 586] on div at bounding box center [1102, 470] width 201 height 447
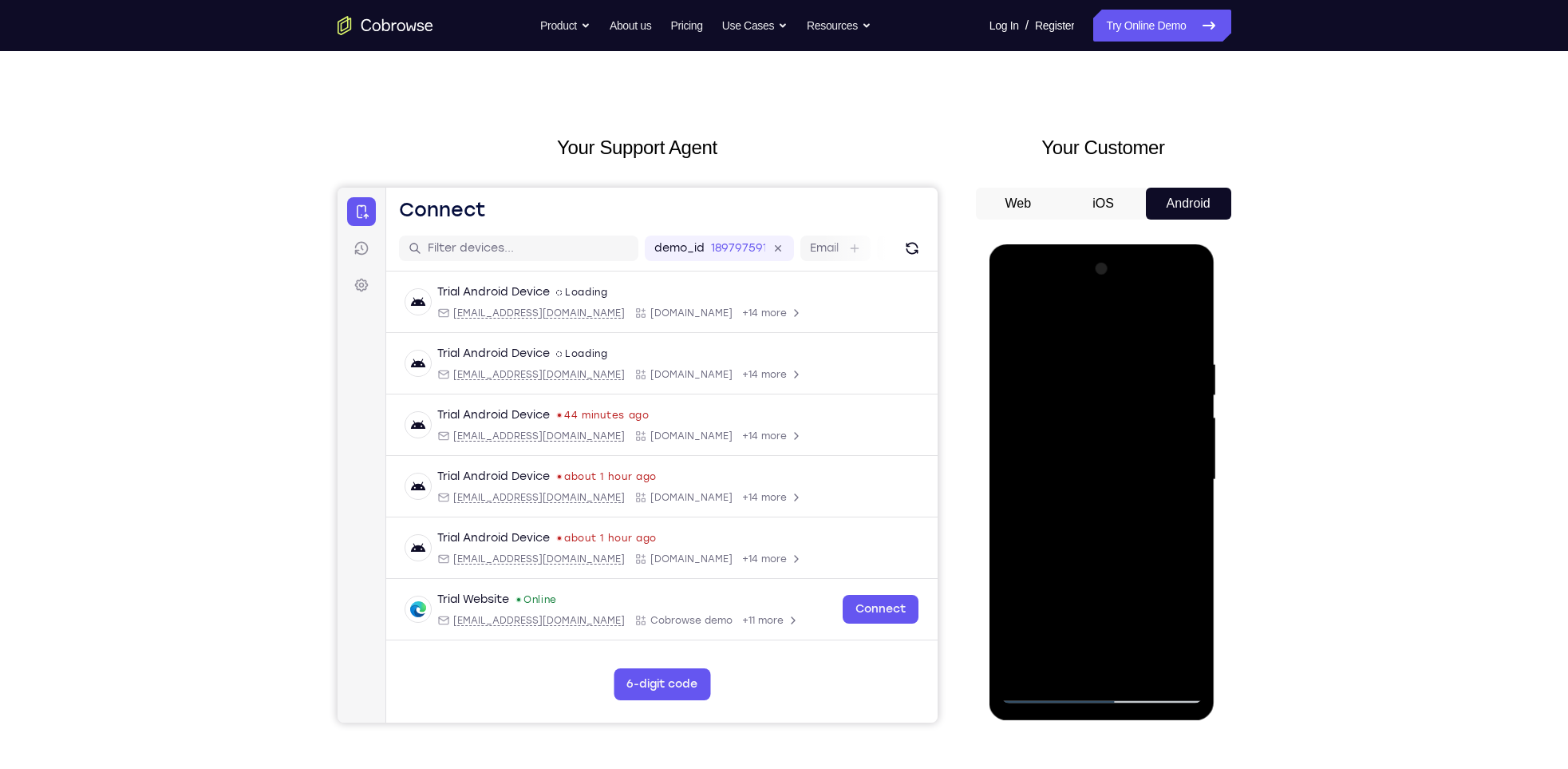
scroll to position [19, 0]
drag, startPoint x: 1129, startPoint y: 520, endPoint x: 1129, endPoint y: 449, distance: 71.0
click at [1129, 449] on div at bounding box center [1102, 480] width 201 height 447
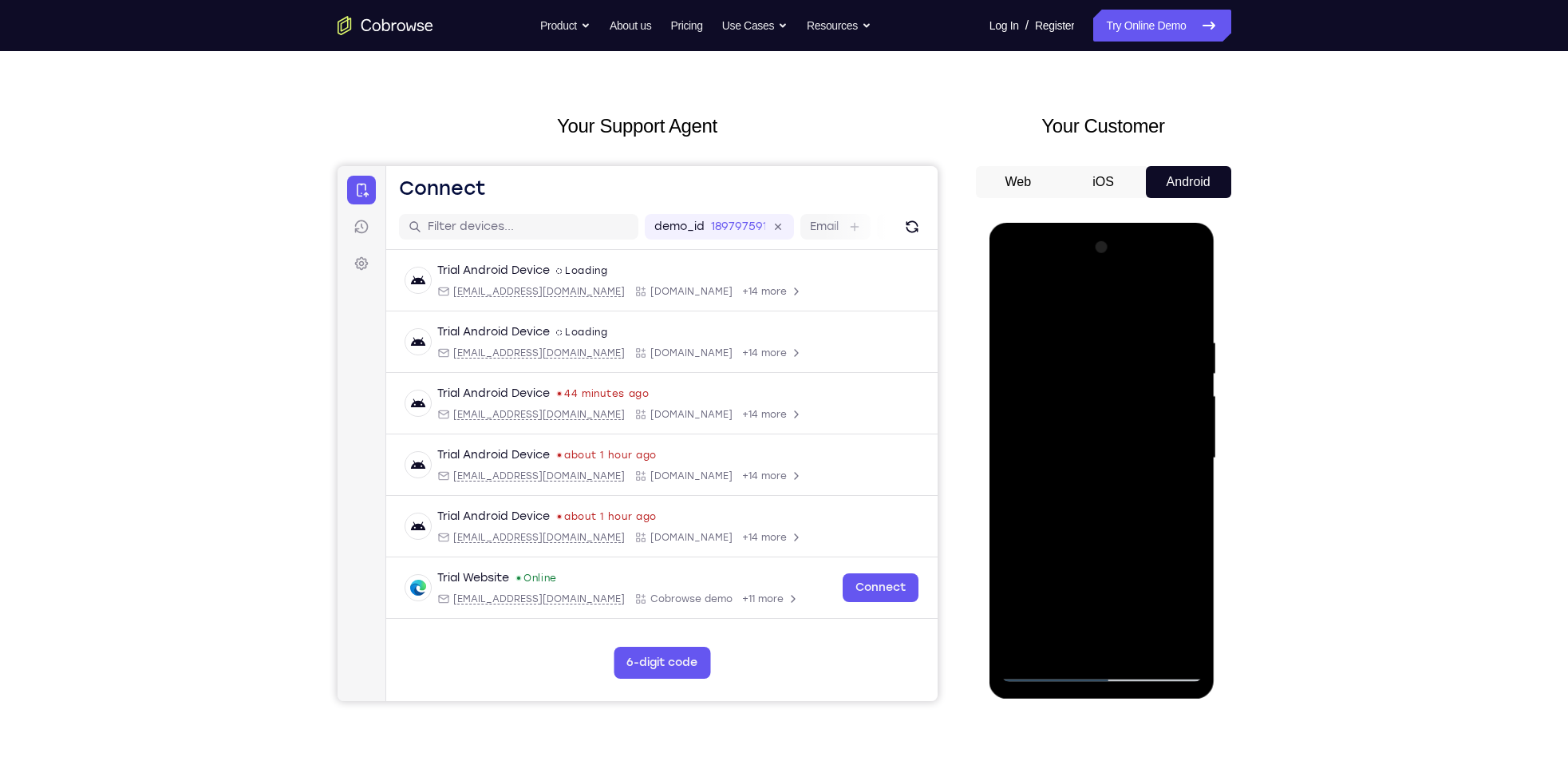
scroll to position [43, 0]
click at [1055, 589] on div at bounding box center [1102, 456] width 201 height 447
click at [1046, 372] on div at bounding box center [1102, 456] width 201 height 447
click at [1058, 611] on div at bounding box center [1102, 456] width 201 height 447
click at [1058, 635] on div at bounding box center [1102, 456] width 201 height 447
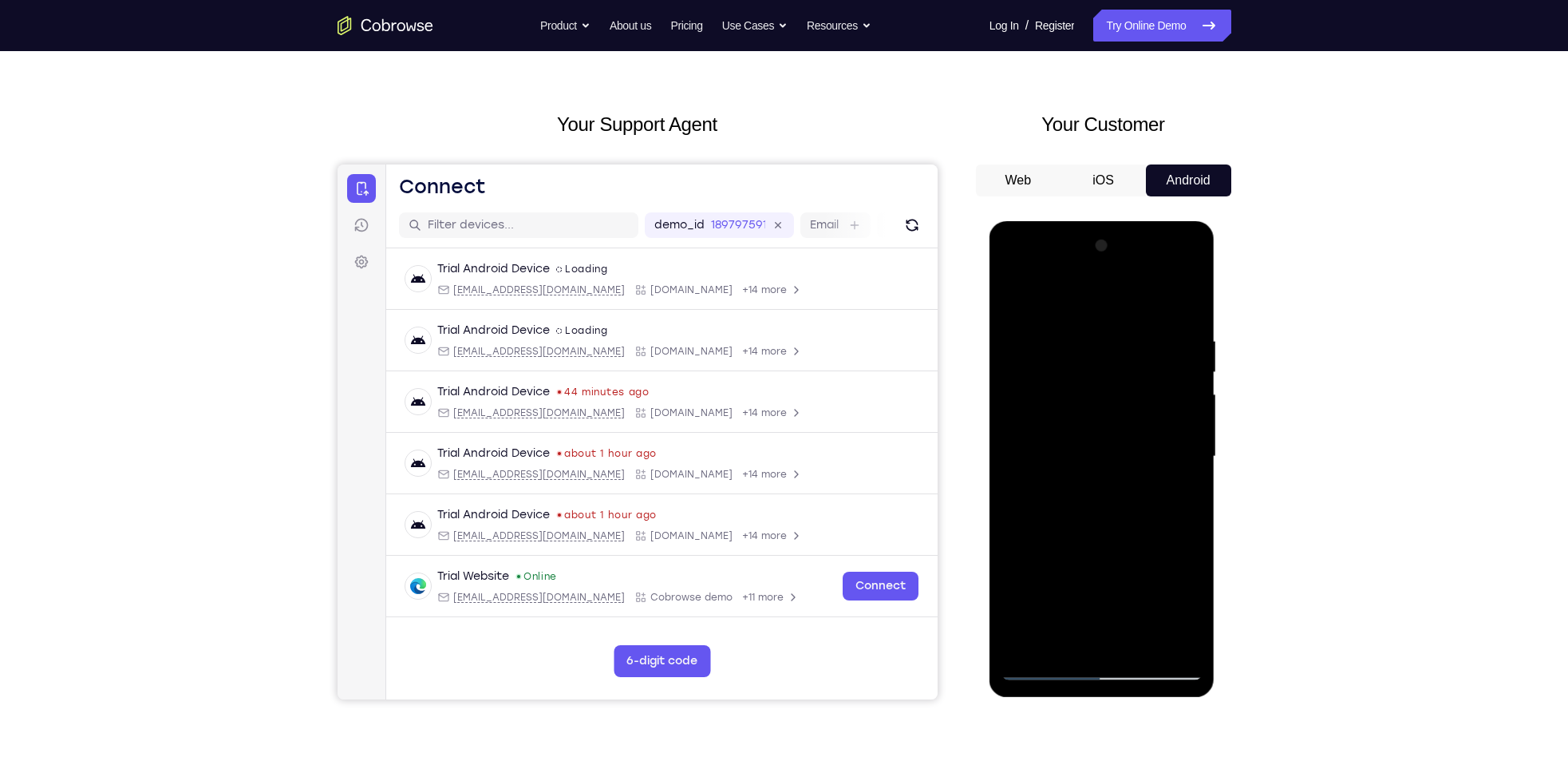
drag, startPoint x: 1119, startPoint y: 579, endPoint x: 1139, endPoint y: 494, distance: 87.3
click at [1139, 494] on div at bounding box center [1102, 456] width 201 height 447
drag, startPoint x: 1114, startPoint y: 610, endPoint x: 1122, endPoint y: 530, distance: 80.4
click at [1122, 530] on div at bounding box center [1102, 456] width 201 height 447
drag, startPoint x: 1100, startPoint y: 594, endPoint x: 1105, endPoint y: 546, distance: 48.3
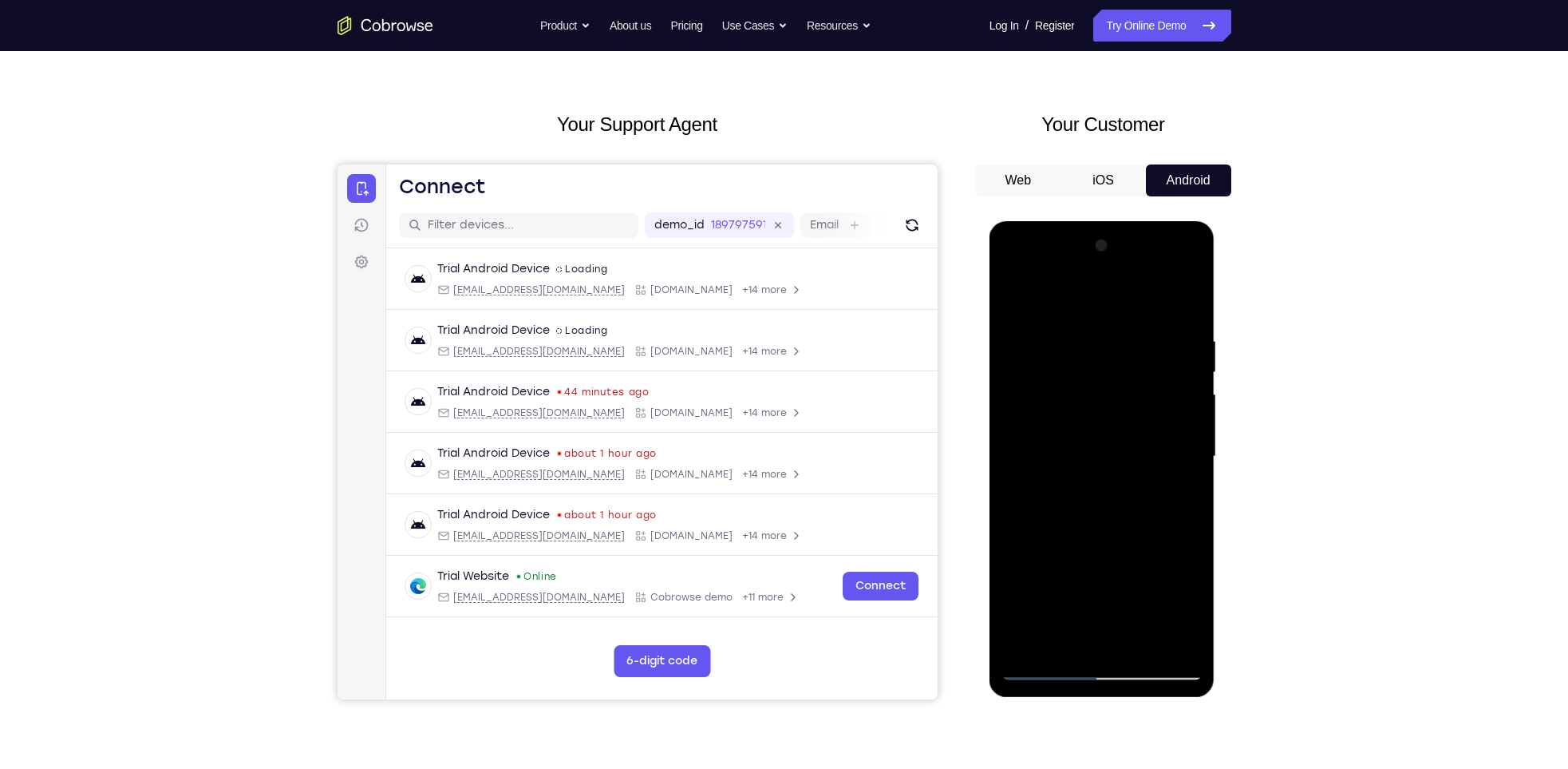
click at [1105, 546] on div at bounding box center [1102, 456] width 201 height 447
click at [1104, 600] on div at bounding box center [1102, 456] width 201 height 447
click at [1117, 459] on div at bounding box center [1102, 456] width 201 height 447
drag, startPoint x: 1108, startPoint y: 548, endPoint x: 1175, endPoint y: 239, distance: 316.2
click at [1175, 239] on div at bounding box center [1102, 456] width 201 height 447
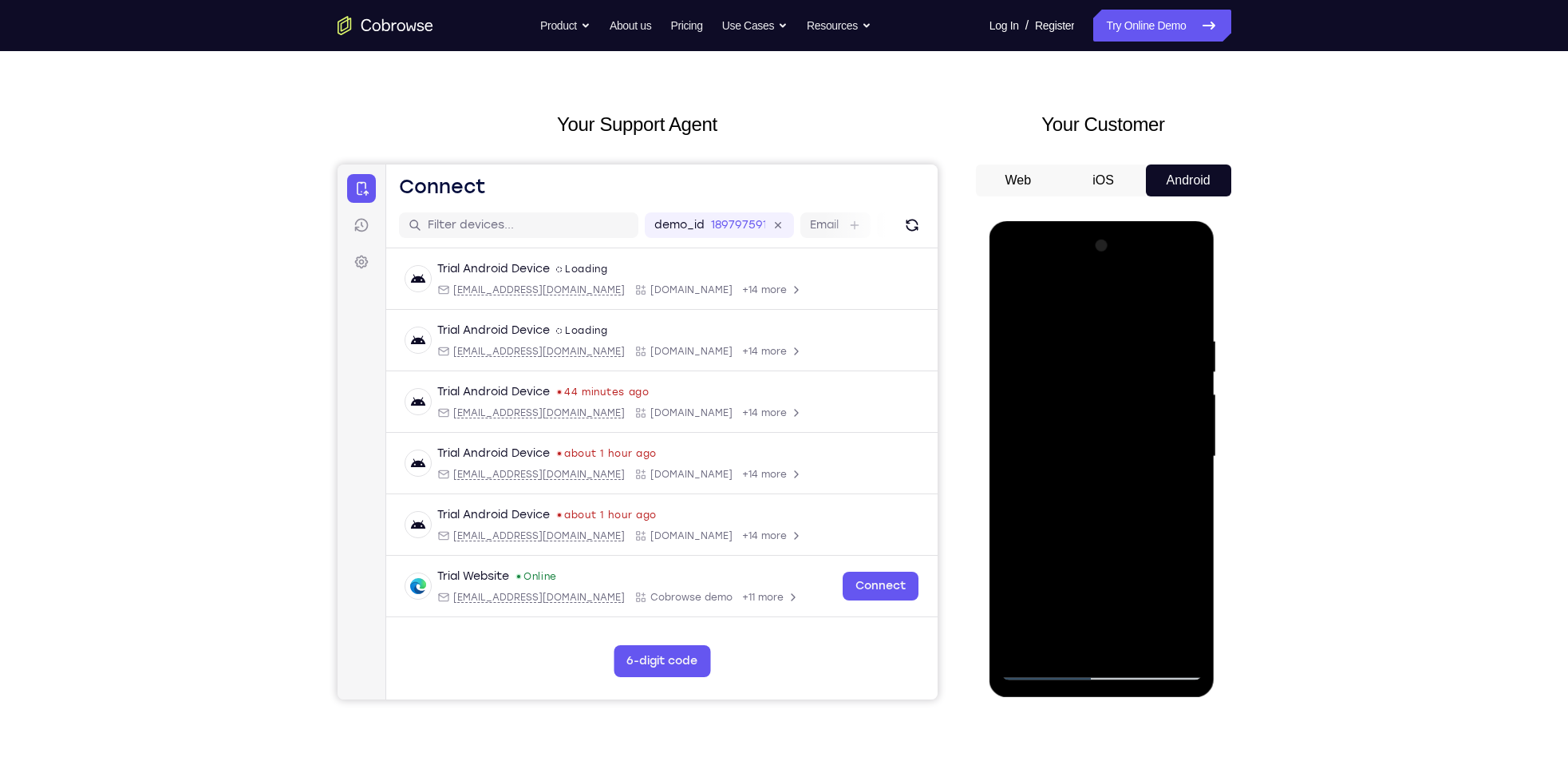
drag, startPoint x: 1135, startPoint y: 520, endPoint x: 1157, endPoint y: 391, distance: 130.9
click at [1157, 391] on div at bounding box center [1102, 456] width 201 height 447
drag, startPoint x: 1164, startPoint y: 526, endPoint x: 1162, endPoint y: 480, distance: 46.0
click at [1162, 480] on div at bounding box center [1102, 456] width 201 height 447
click at [1160, 482] on div at bounding box center [1102, 456] width 201 height 447
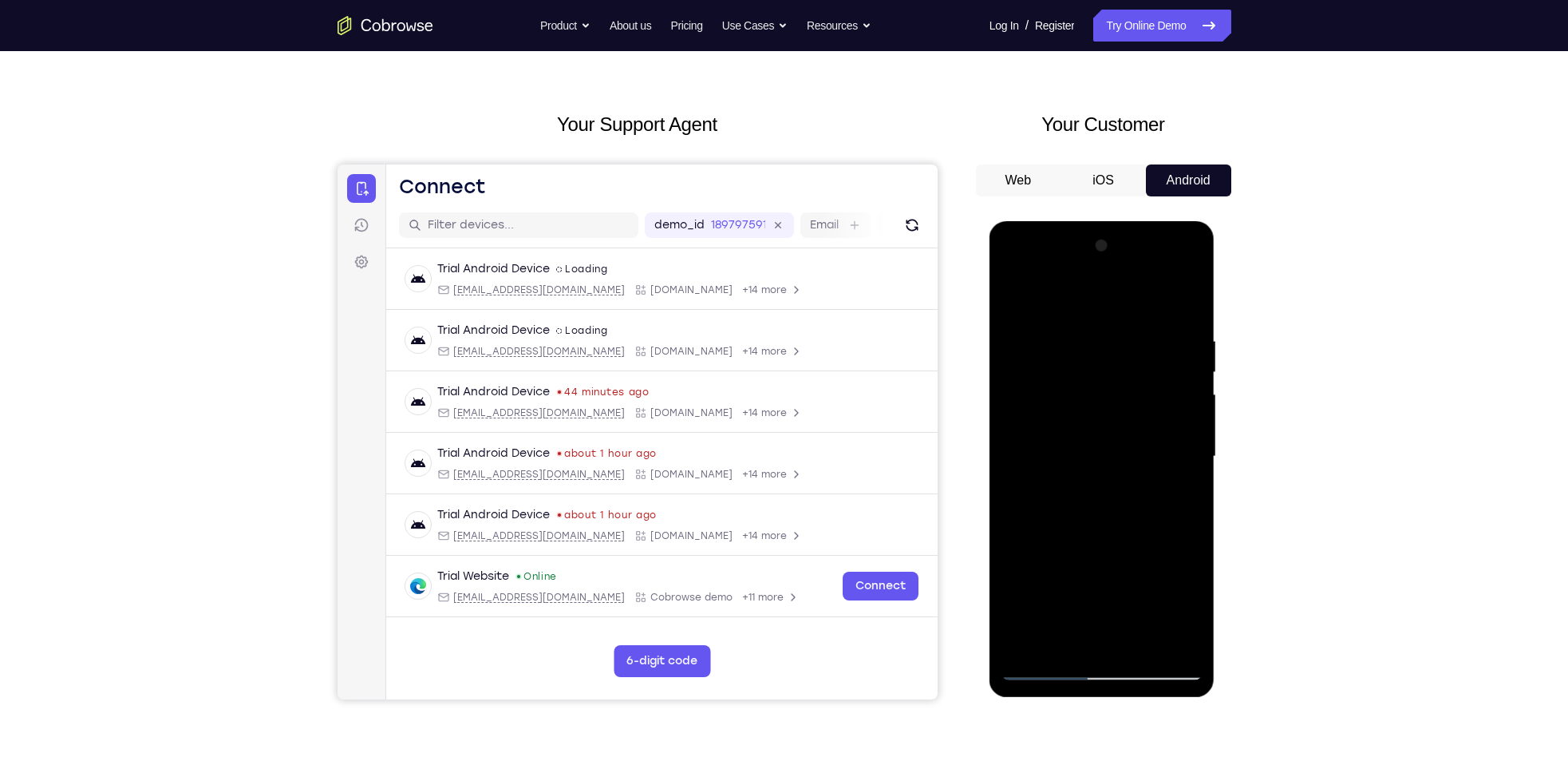
click at [1192, 423] on div at bounding box center [1102, 456] width 201 height 447
click at [1190, 608] on div at bounding box center [1102, 456] width 201 height 447
